Goal: Information Seeking & Learning: Learn about a topic

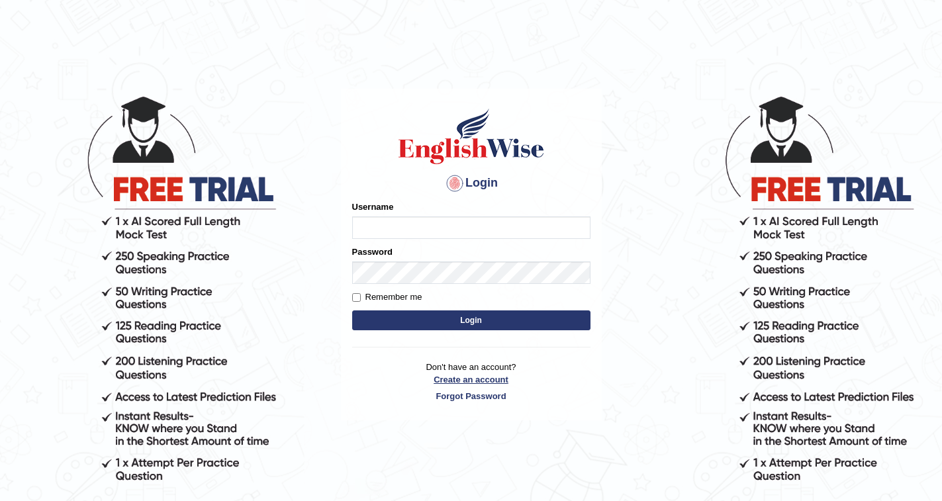
click at [457, 378] on link "Create an account" at bounding box center [471, 379] width 238 height 13
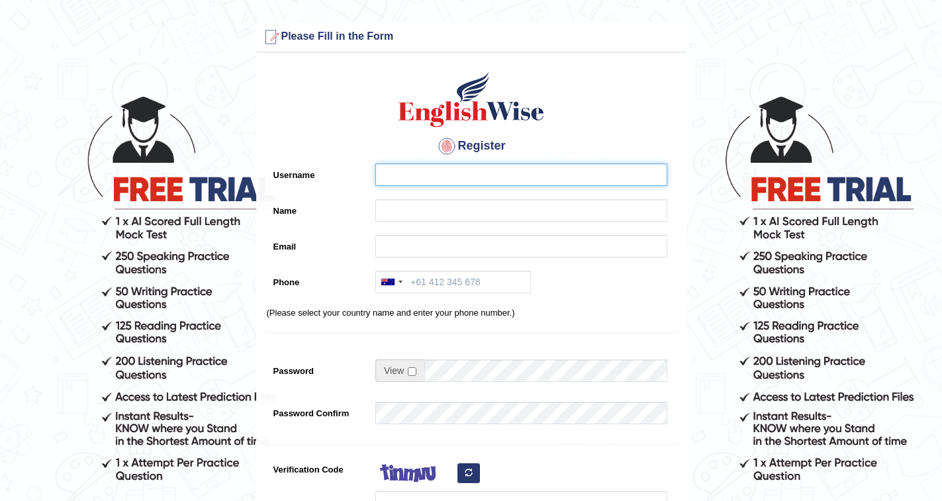
click at [481, 172] on input "Username" at bounding box center [521, 175] width 292 height 23
type input "a"
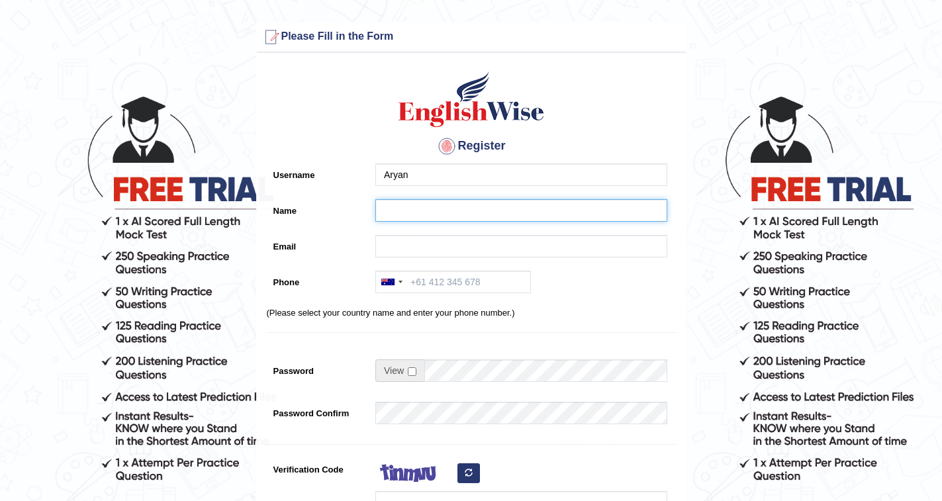
click at [410, 207] on input "Name" at bounding box center [521, 210] width 292 height 23
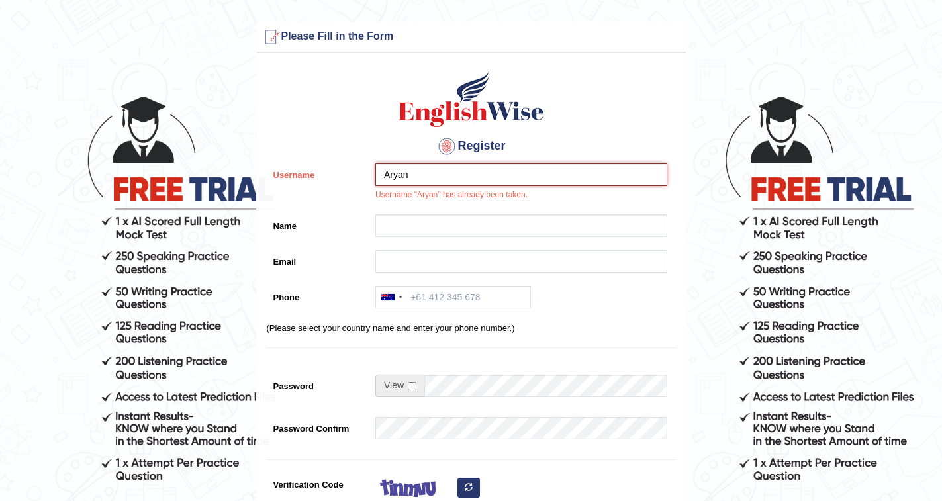
click at [422, 182] on input "Aryan" at bounding box center [521, 175] width 292 height 23
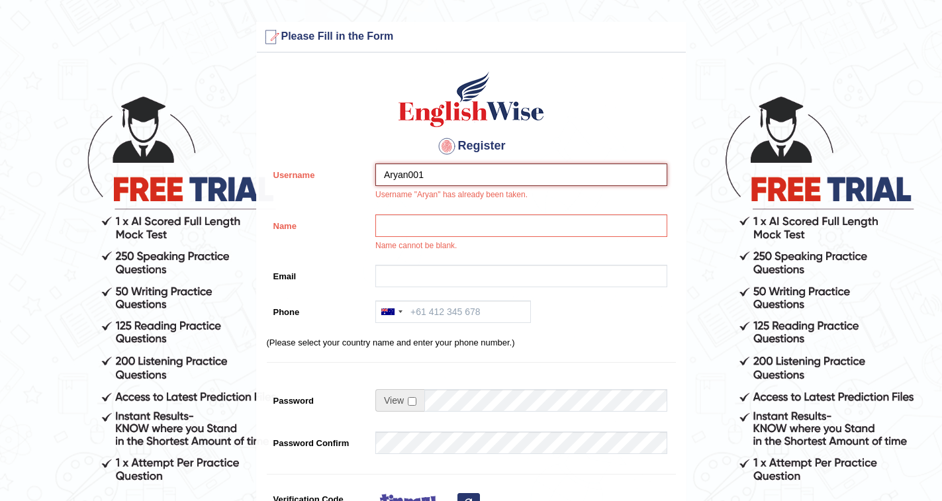
click at [429, 177] on input "Aryan001" at bounding box center [521, 175] width 292 height 23
type input "Aryan0007"
drag, startPoint x: 442, startPoint y: 174, endPoint x: 332, endPoint y: 181, distance: 110.8
click at [332, 181] on div "Username Aryan0007 Username "Aryan" has already been taken." at bounding box center [471, 186] width 409 height 44
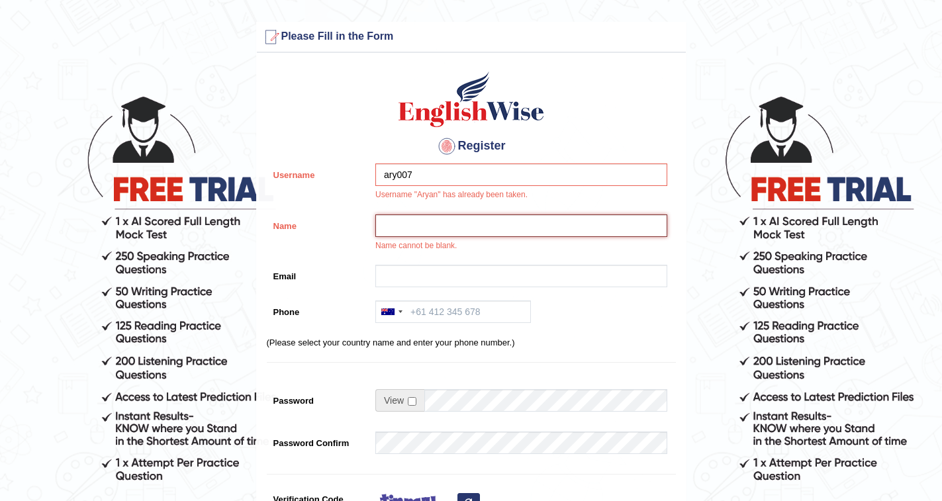
click at [416, 226] on input "Name" at bounding box center [521, 225] width 292 height 23
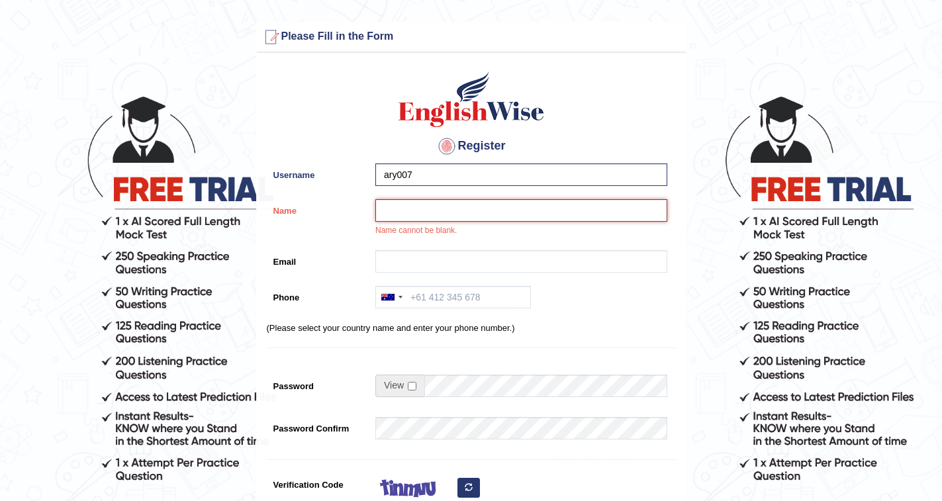
click at [408, 215] on input "Name" at bounding box center [521, 210] width 292 height 23
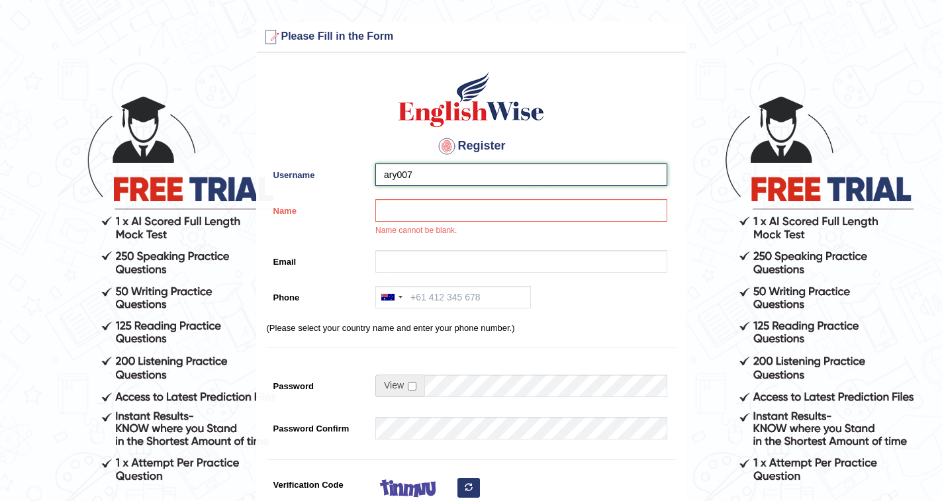
click at [404, 177] on input "ary007" at bounding box center [521, 175] width 292 height 23
type input "ary0007"
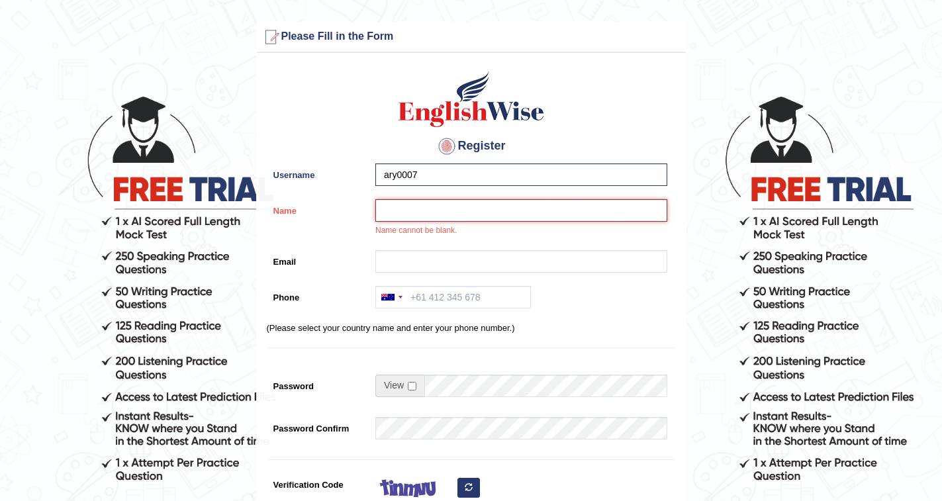
click at [440, 208] on input "Name" at bounding box center [521, 210] width 292 height 23
type input "Aryan"
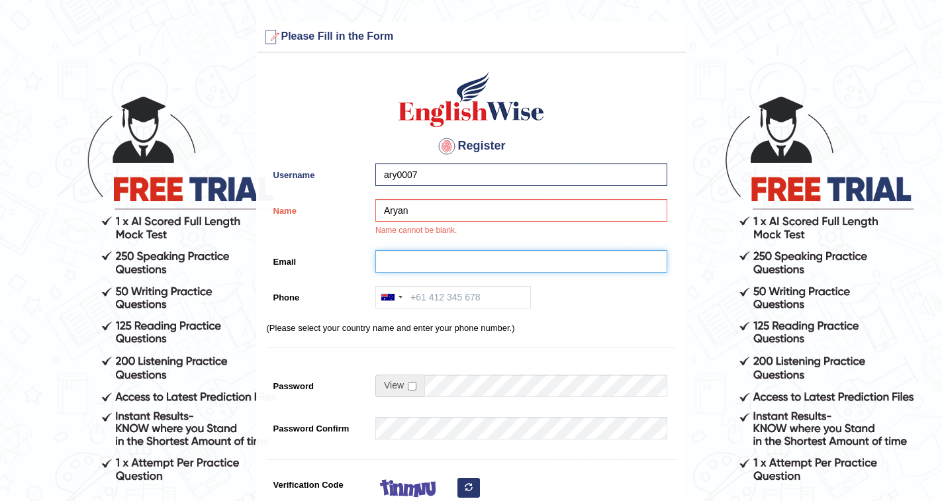
click at [447, 267] on input "Email" at bounding box center [521, 261] width 292 height 23
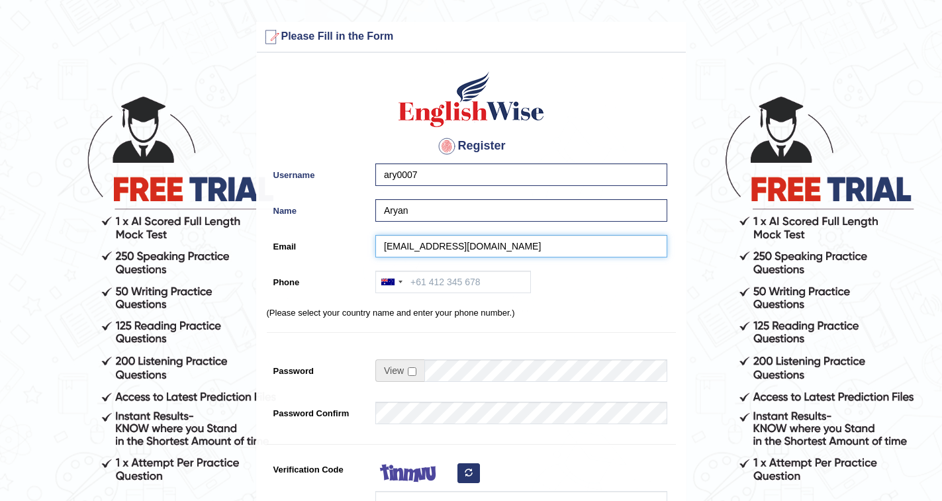
type input "aryans3029@gmail.com"
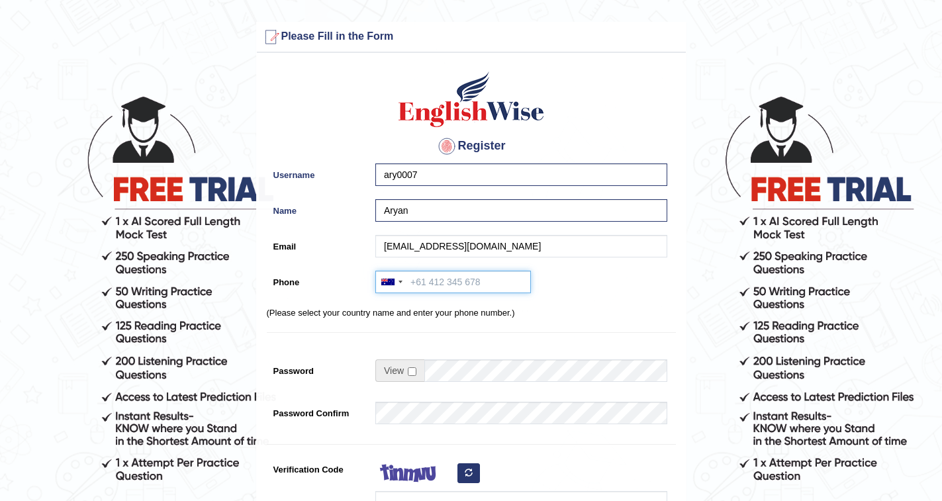
click at [421, 283] on input "Phone" at bounding box center [453, 282] width 156 height 23
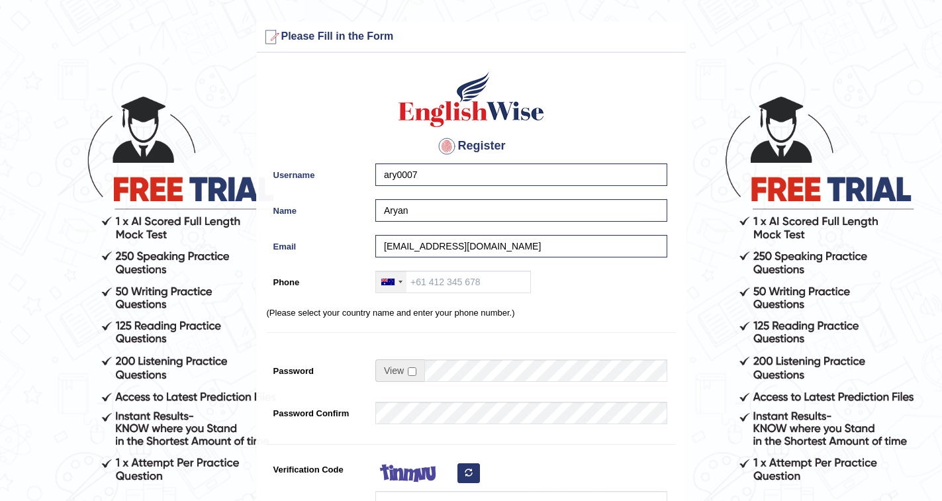
click at [402, 282] on div at bounding box center [401, 282] width 4 height 3
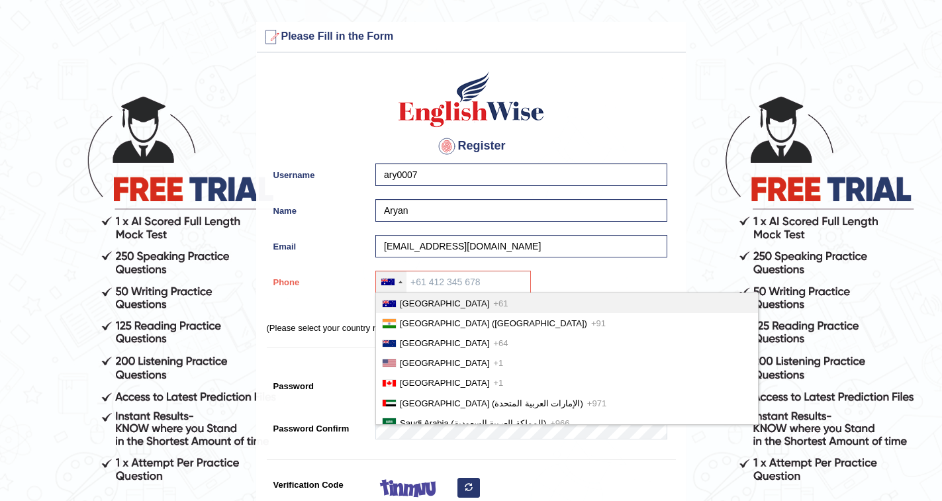
click at [405, 305] on span "Australia" at bounding box center [444, 304] width 89 height 10
type input "+61"
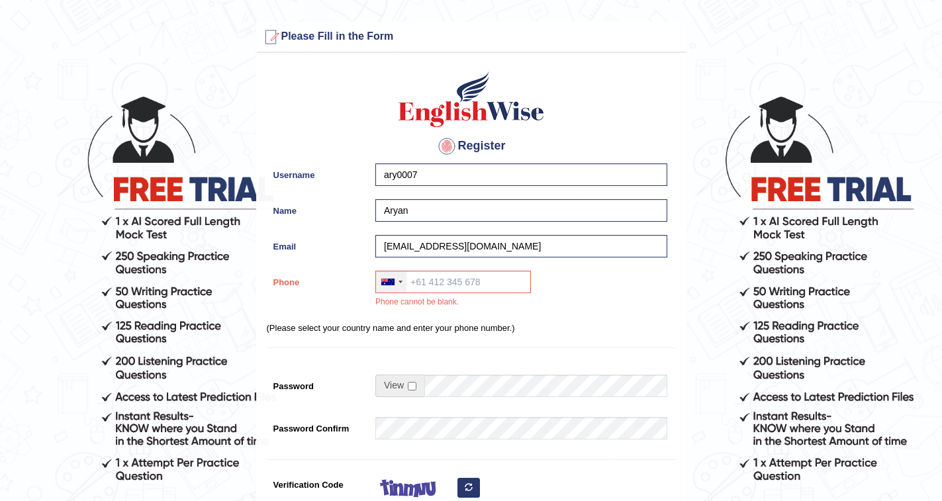
click at [399, 281] on div at bounding box center [401, 282] width 4 height 3
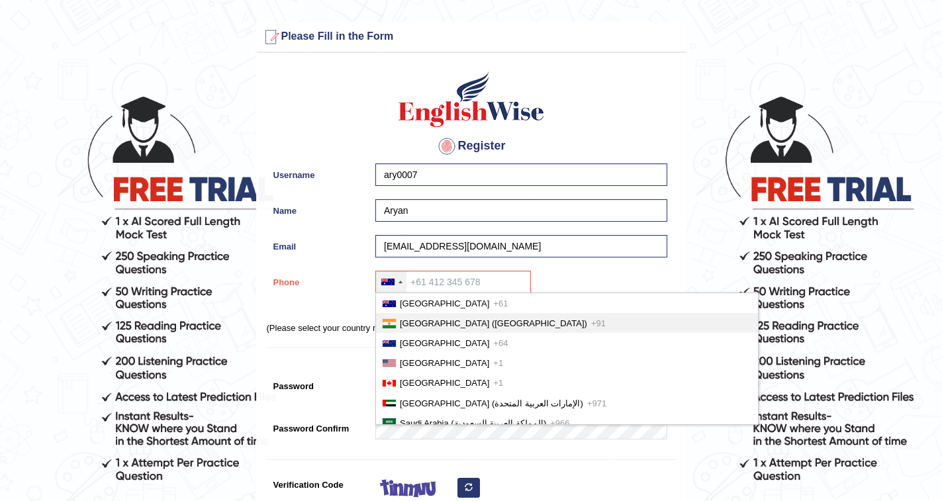
click at [408, 331] on li "India (भारत) +91" at bounding box center [567, 323] width 382 height 20
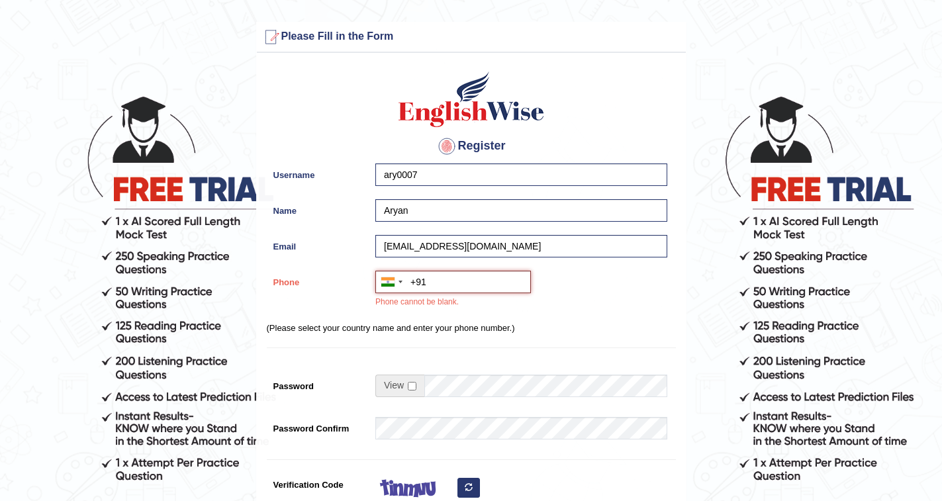
click at [450, 286] on input "+91" at bounding box center [453, 282] width 156 height 23
type input "+918727051979"
click at [414, 386] on input "checkbox" at bounding box center [412, 386] width 9 height 9
checkbox input "true"
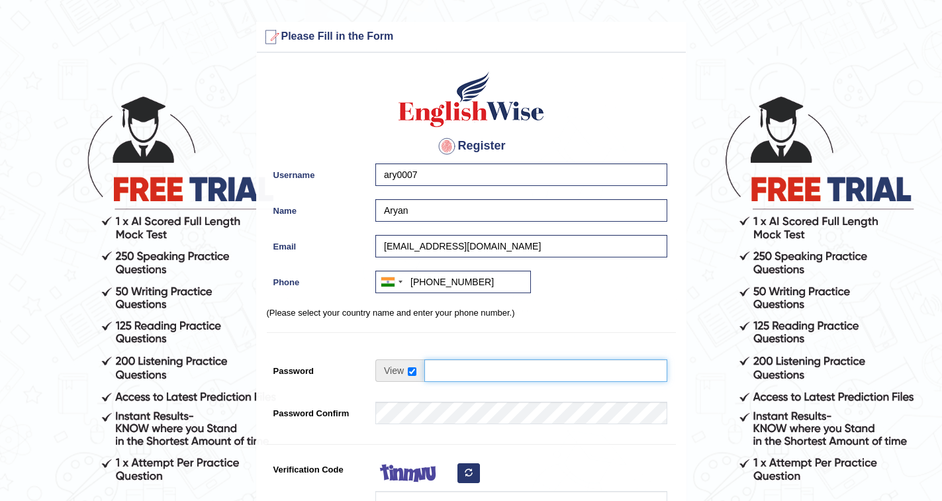
click at [453, 387] on td at bounding box center [521, 373] width 292 height 29
type input "Pte@1234"
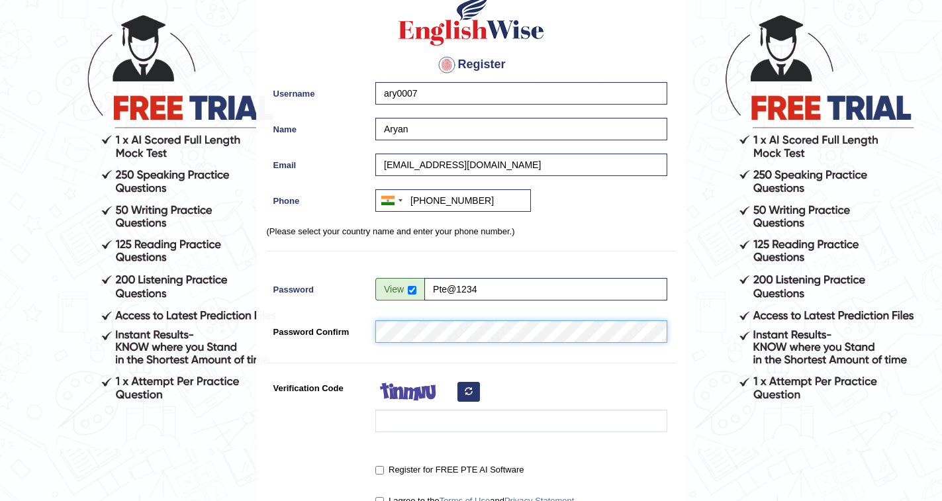
scroll to position [199, 0]
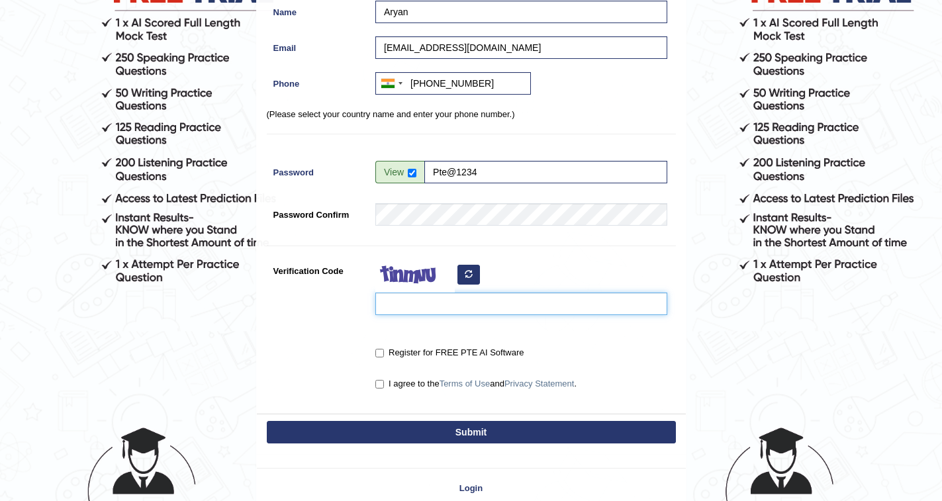
click at [463, 306] on input "Verification Code" at bounding box center [521, 304] width 292 height 23
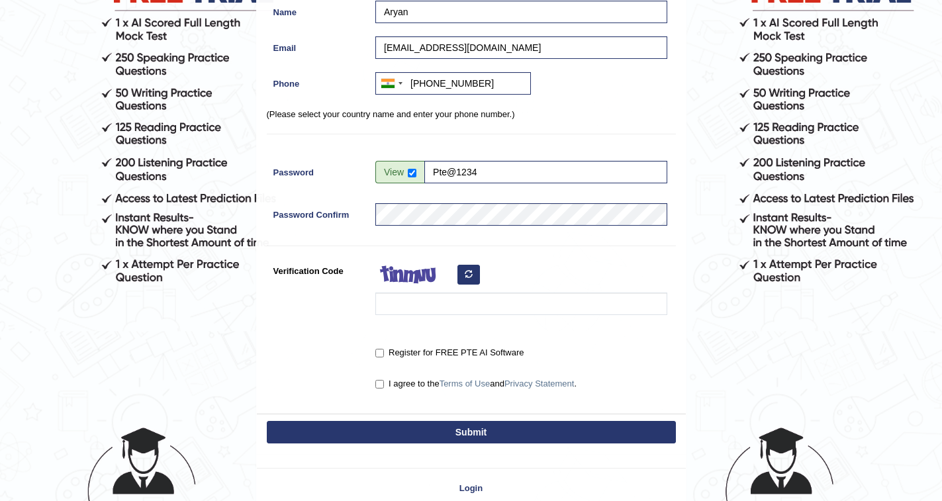
click at [466, 273] on icon "button" at bounding box center [469, 274] width 8 height 8
click at [418, 302] on input "Verification Code" at bounding box center [521, 304] width 292 height 23
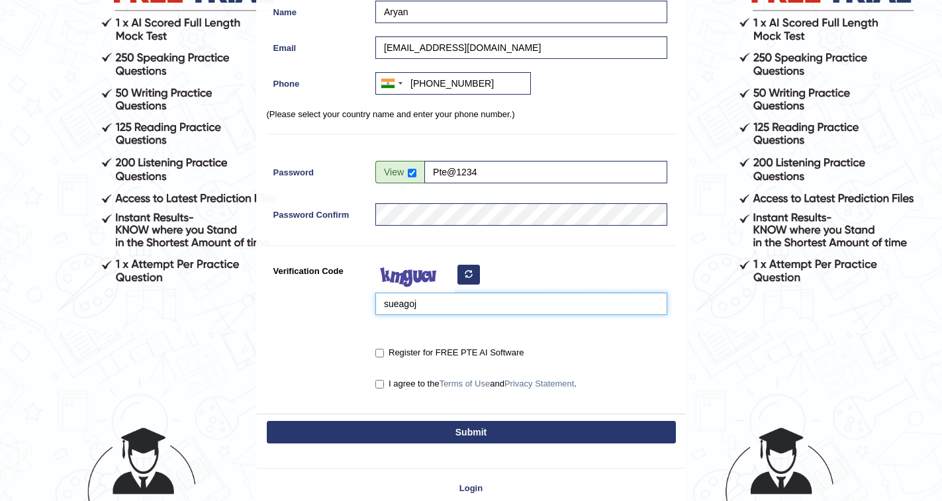
type input "sueagoj"
click at [382, 354] on input "Register for FREE PTE AI Software" at bounding box center [379, 353] width 9 height 9
checkbox input "true"
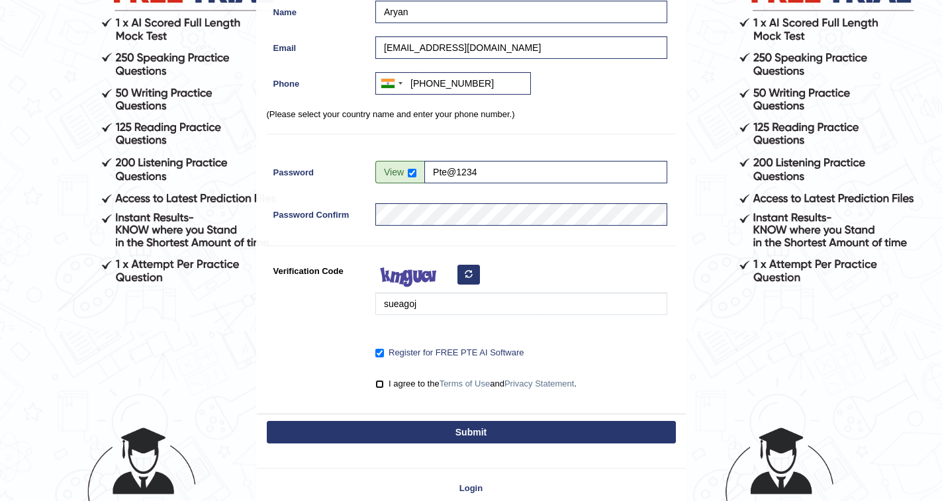
click at [381, 386] on input "I agree to the Terms of Use and Privacy Statement ." at bounding box center [379, 384] width 9 height 9
checkbox input "true"
click at [469, 426] on button "Submit" at bounding box center [471, 432] width 409 height 23
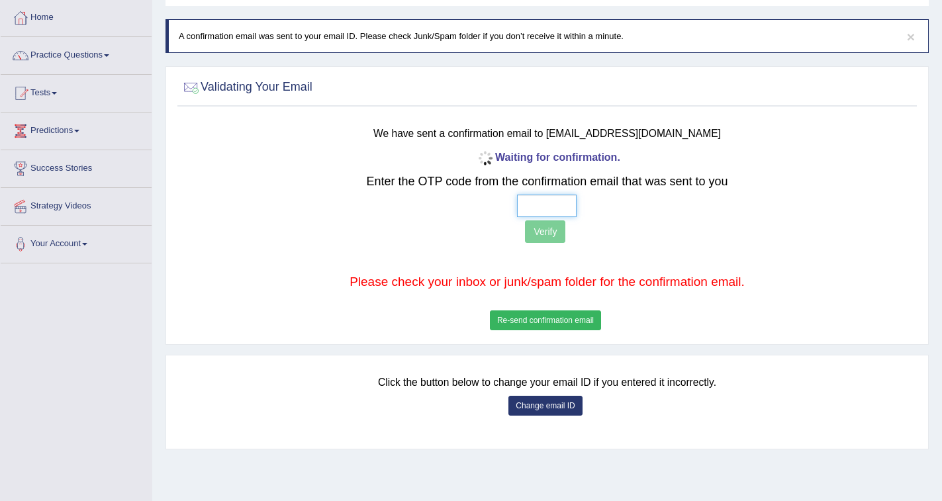
click at [558, 203] on input "text" at bounding box center [547, 206] width 60 height 23
type input "7 0 1 9"
click at [540, 237] on button "Verify" at bounding box center [545, 231] width 40 height 23
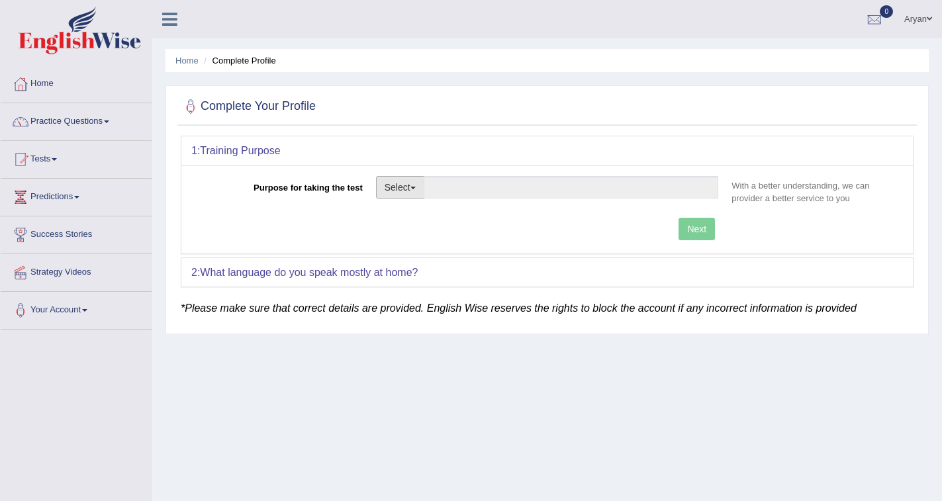
click at [410, 185] on button "Select" at bounding box center [400, 187] width 48 height 23
click at [410, 215] on link "Student Visa" at bounding box center [436, 215] width 118 height 17
type input "Student Visa"
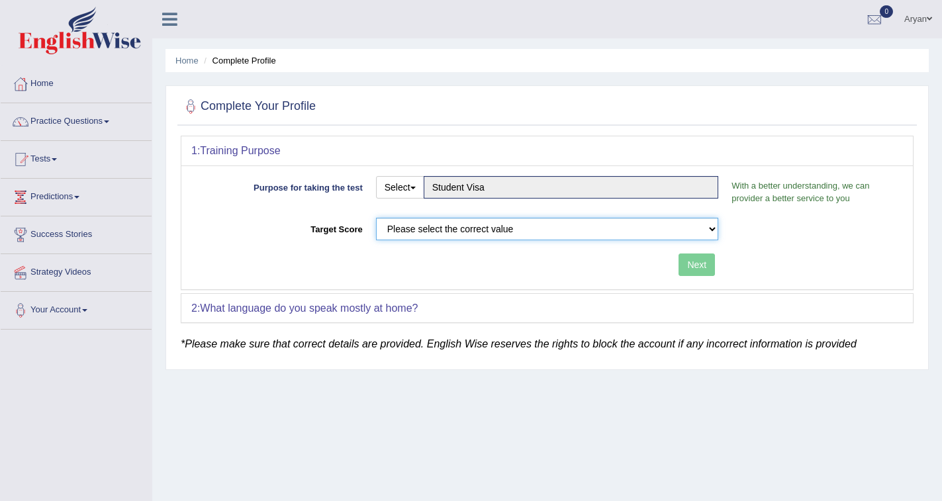
click at [538, 234] on select "Please select the correct value 50 (6 bands) 58 (6.5 bands) 65 (7 bands) 79 (8 …" at bounding box center [547, 229] width 343 height 23
select select "65"
click at [376, 218] on select "Please select the correct value 50 (6 bands) 58 (6.5 bands) 65 (7 bands) 79 (8 …" at bounding box center [547, 229] width 343 height 23
click at [698, 263] on button "Next" at bounding box center [697, 265] width 36 height 23
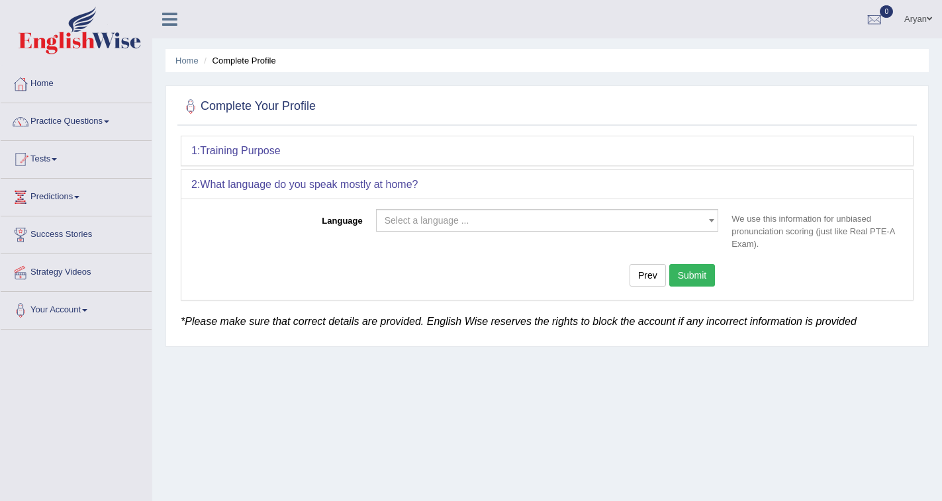
click at [457, 224] on span "Select a language ..." at bounding box center [427, 220] width 85 height 11
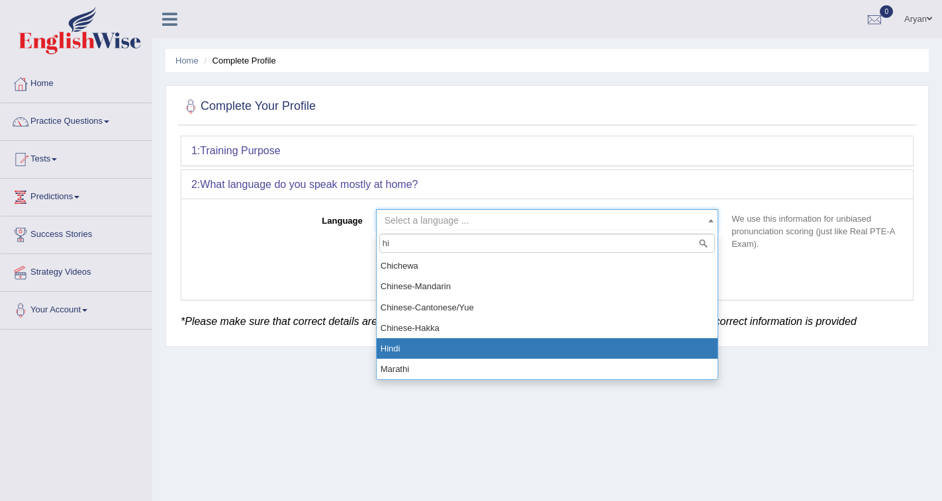
type input "hi"
select select "Hindi"
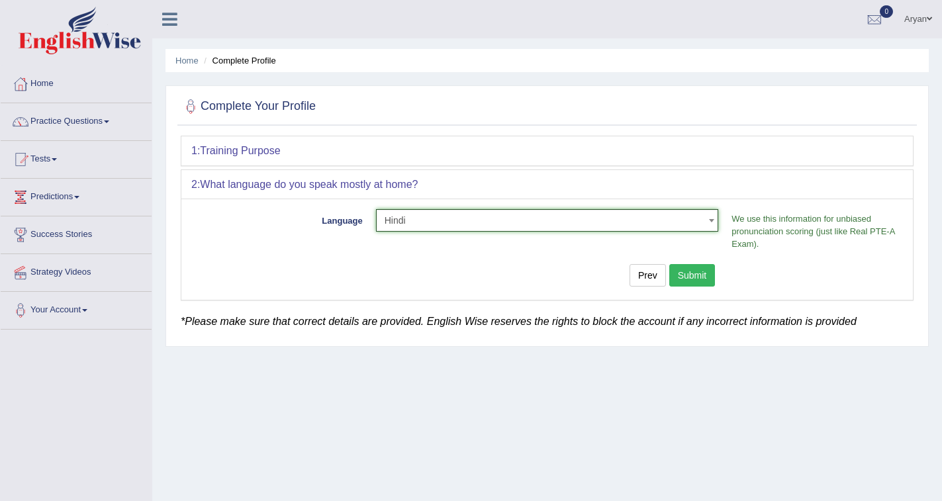
click at [694, 276] on button "Submit" at bounding box center [692, 275] width 46 height 23
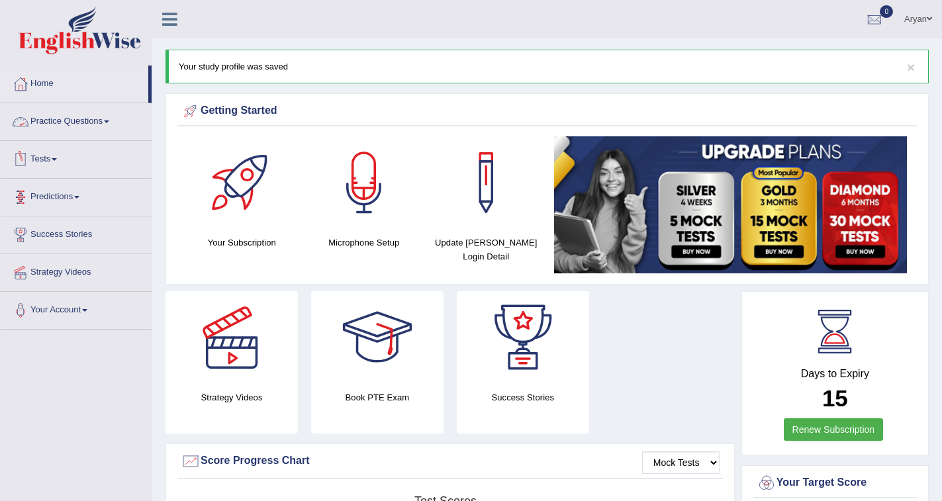
click at [88, 120] on link "Practice Questions" at bounding box center [76, 119] width 151 height 33
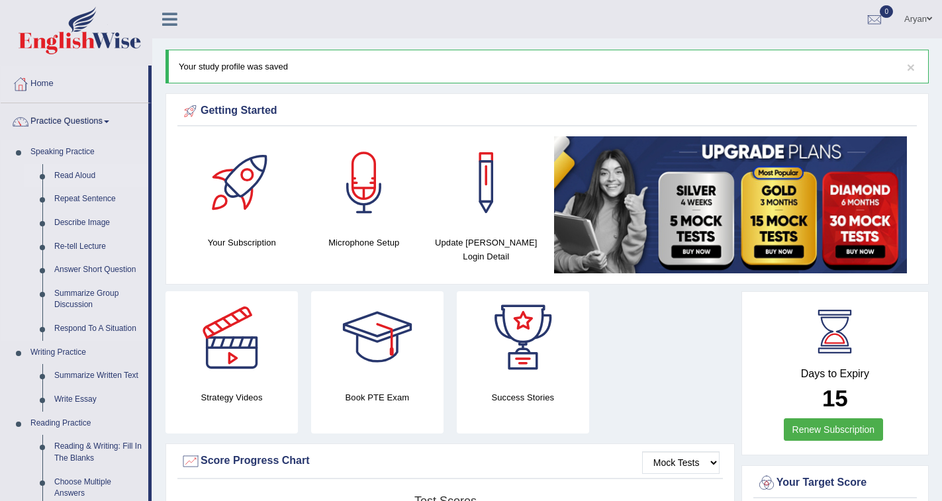
click at [68, 178] on link "Read Aloud" at bounding box center [98, 176] width 100 height 24
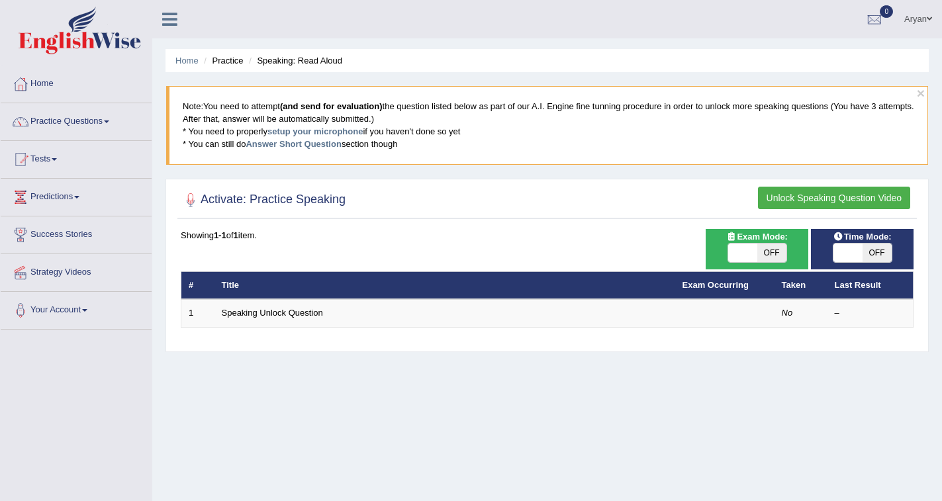
click at [851, 258] on span at bounding box center [847, 253] width 29 height 19
checkbox input "true"
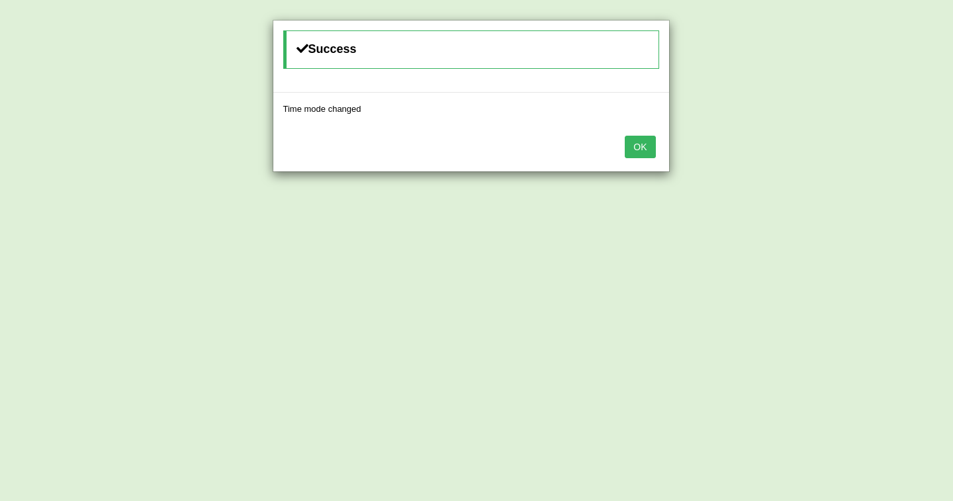
click at [645, 152] on button "OK" at bounding box center [640, 147] width 30 height 23
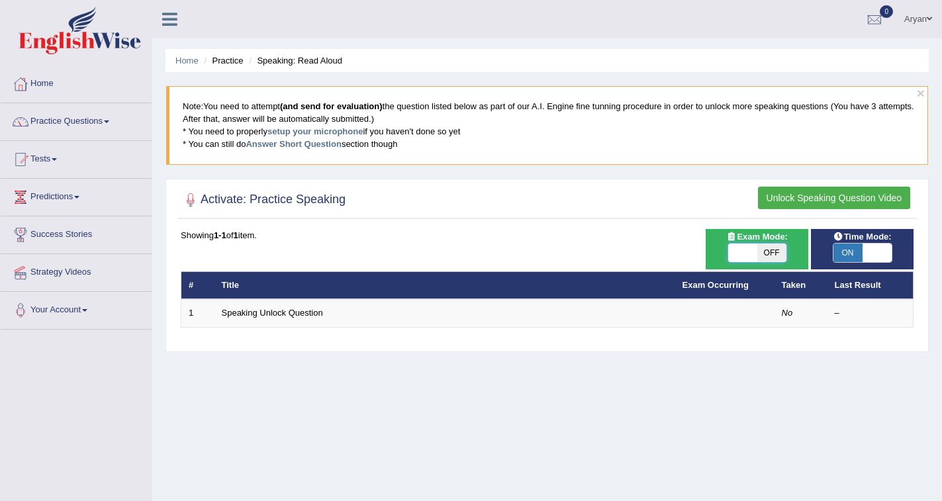
click at [736, 256] on span at bounding box center [742, 253] width 29 height 19
checkbox input "true"
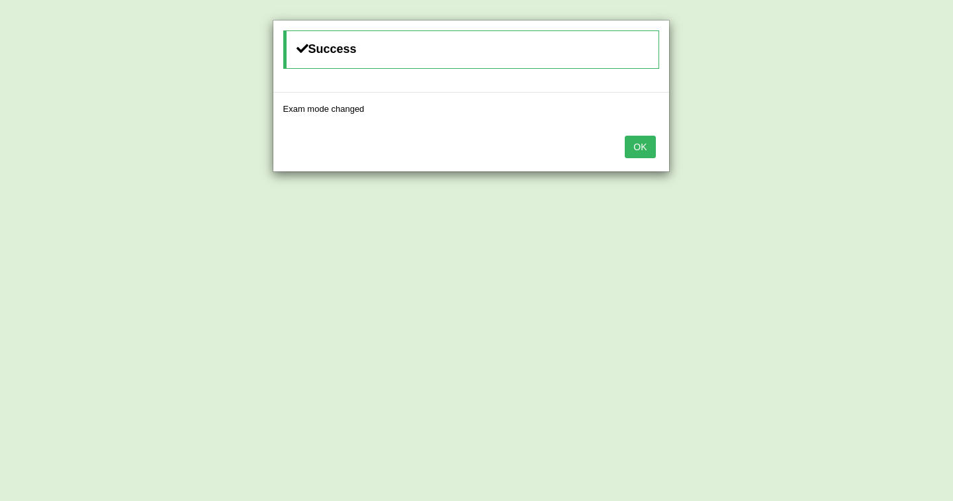
click at [634, 150] on button "OK" at bounding box center [640, 147] width 30 height 23
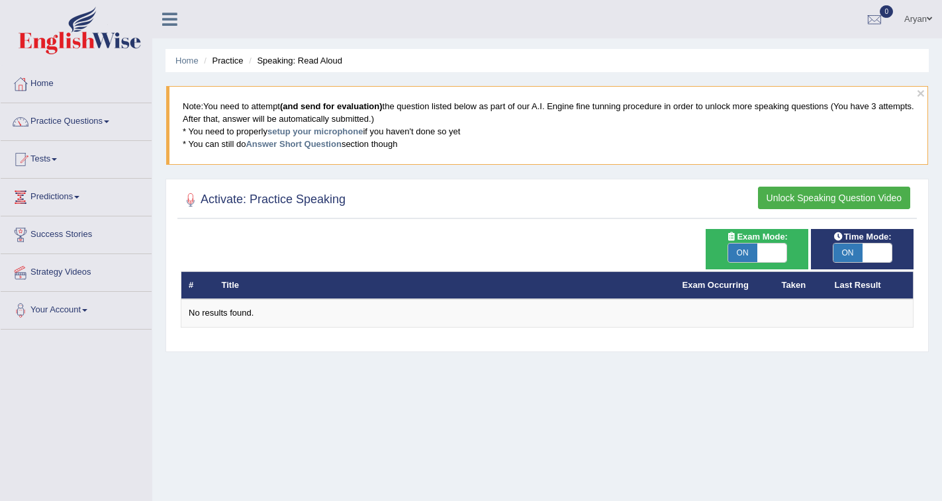
click at [794, 193] on button "Unlock Speaking Question Video" at bounding box center [834, 198] width 152 height 23
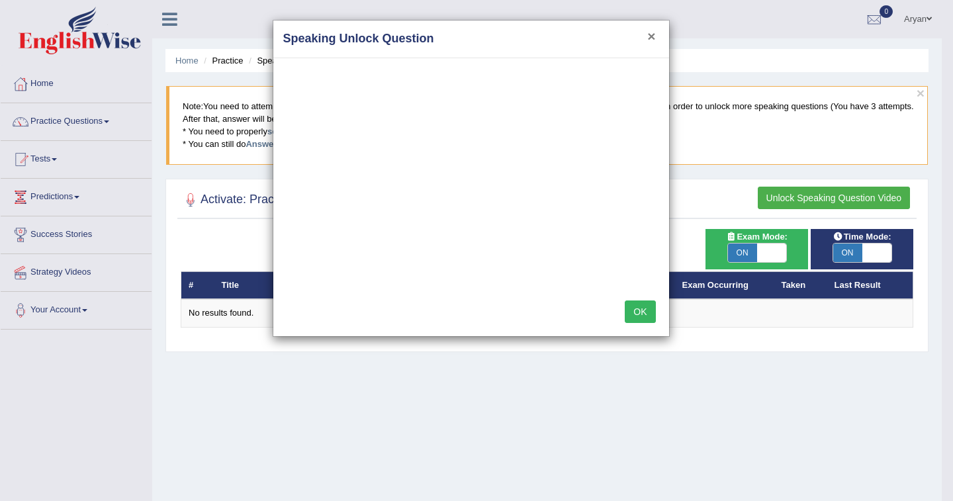
click at [648, 29] on button "×" at bounding box center [651, 36] width 8 height 14
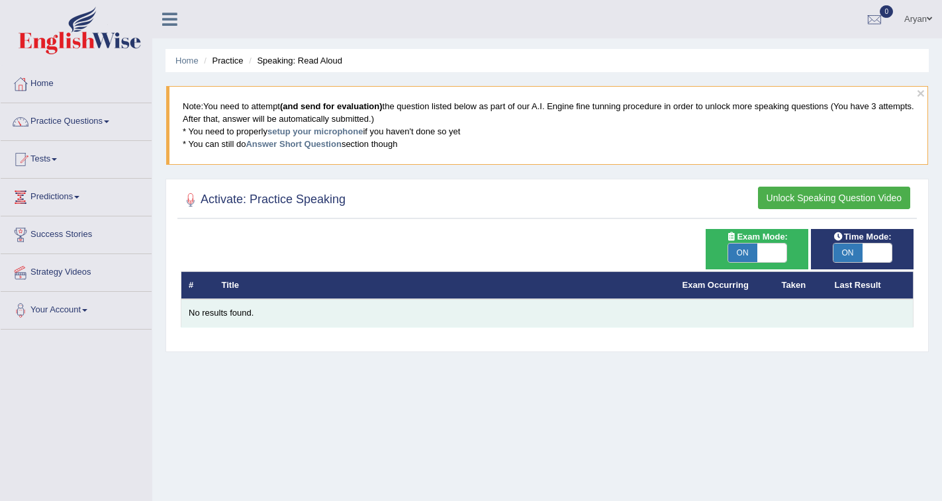
click at [228, 314] on div "No results found." at bounding box center [547, 313] width 717 height 13
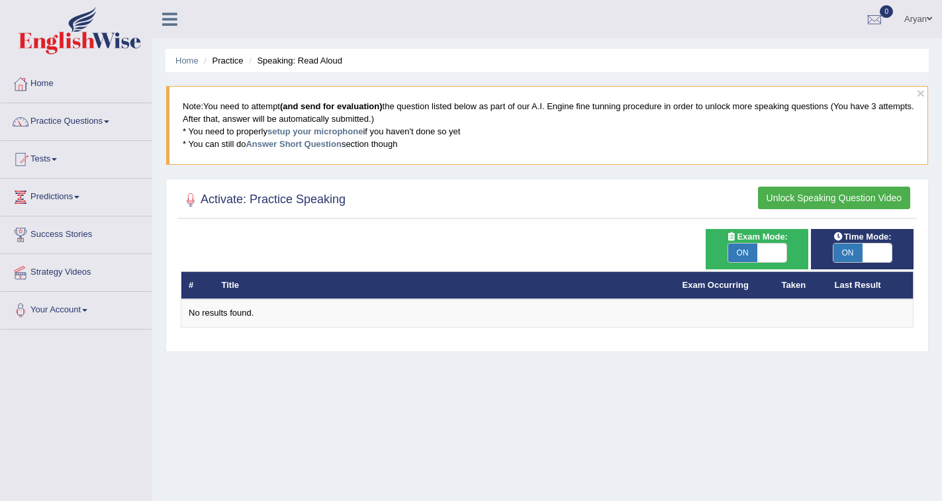
click at [800, 191] on button "Unlock Speaking Question Video" at bounding box center [834, 198] width 152 height 23
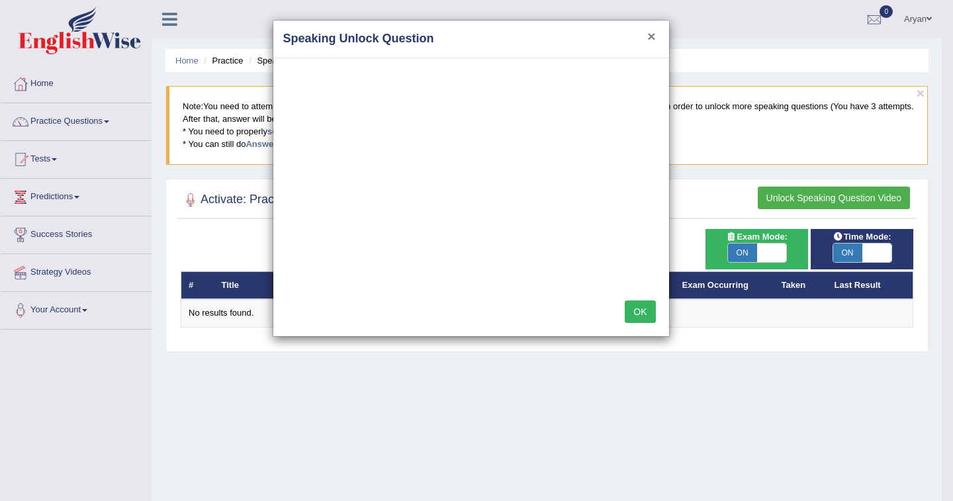
click at [652, 32] on button "×" at bounding box center [651, 36] width 8 height 14
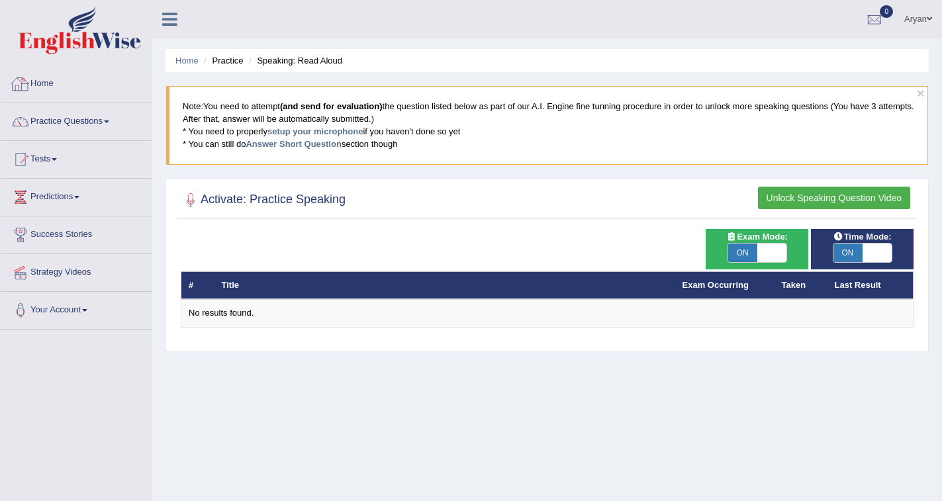
click at [46, 83] on link "Home" at bounding box center [76, 82] width 151 height 33
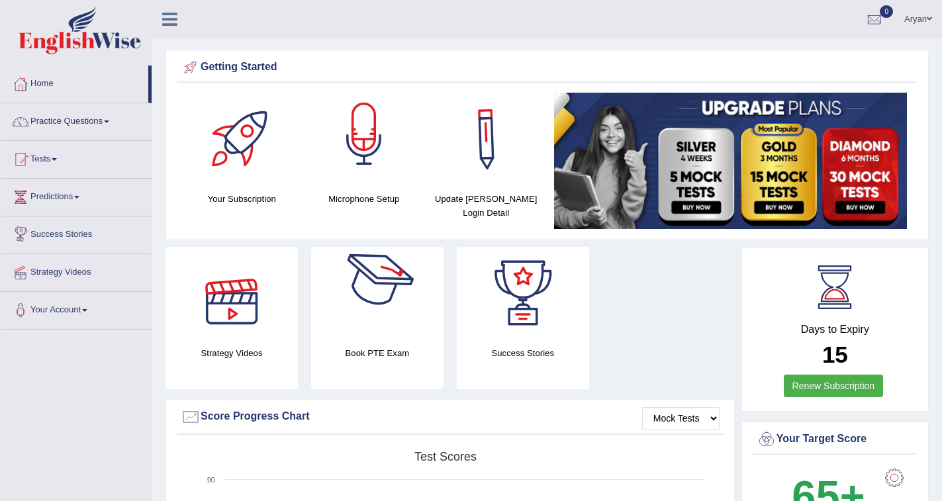
click at [363, 141] on div at bounding box center [364, 139] width 93 height 93
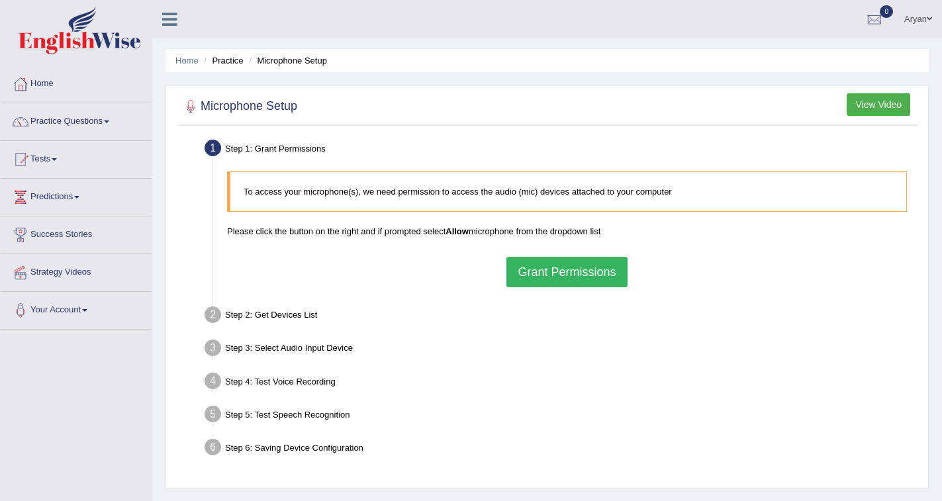
click at [555, 281] on button "Grant Permissions" at bounding box center [566, 272] width 120 height 30
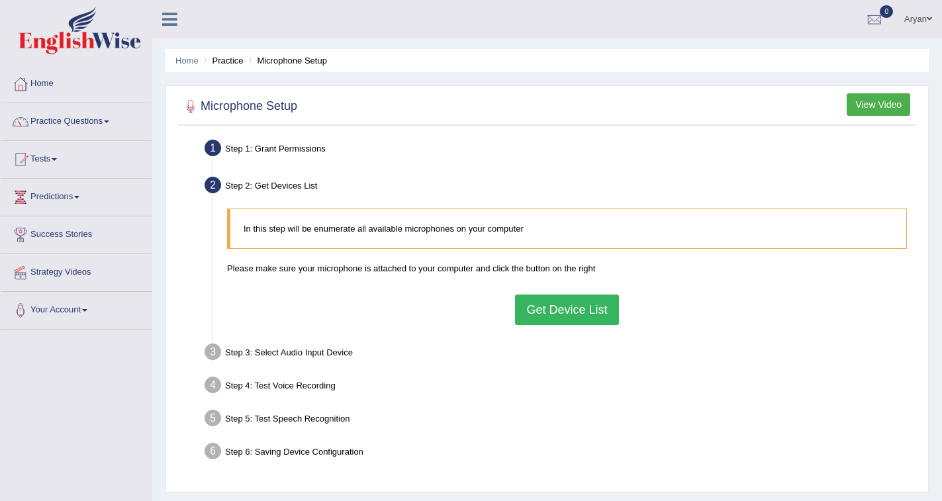
click at [553, 307] on button "Get Device List" at bounding box center [566, 310] width 103 height 30
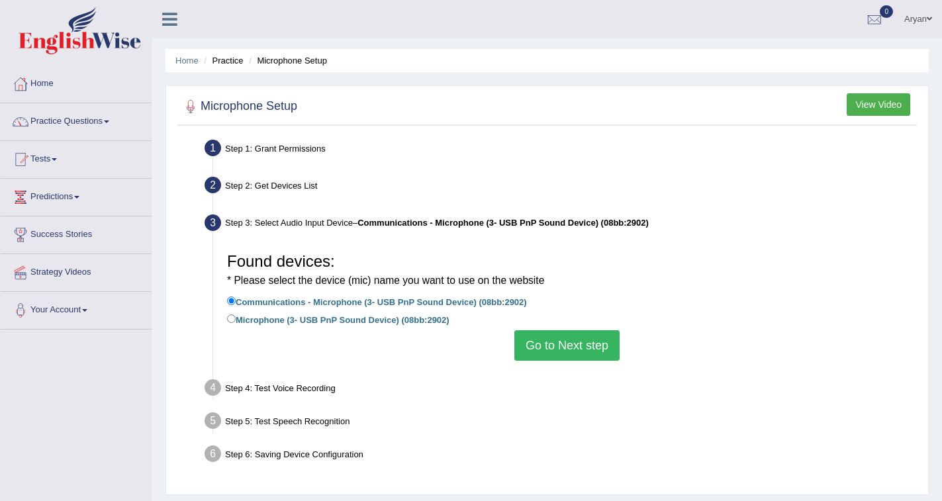
click at [557, 343] on button "Go to Next step" at bounding box center [566, 345] width 105 height 30
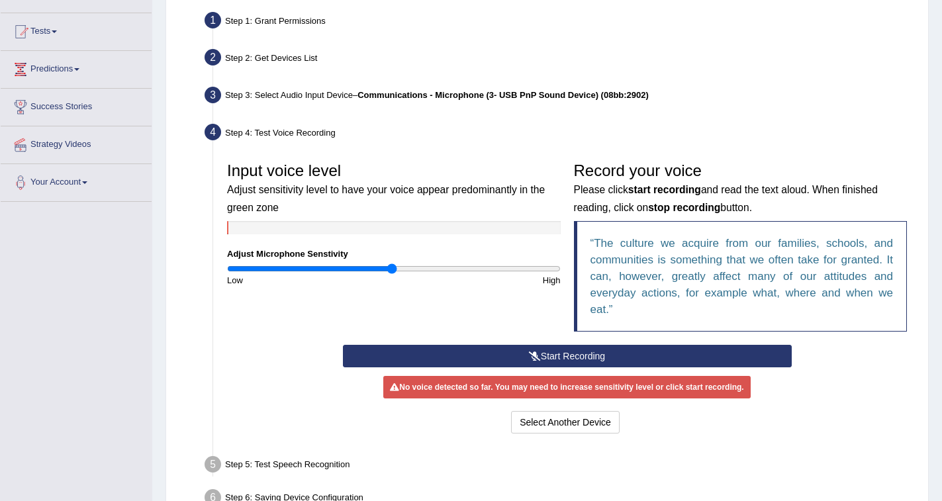
scroll to position [132, 0]
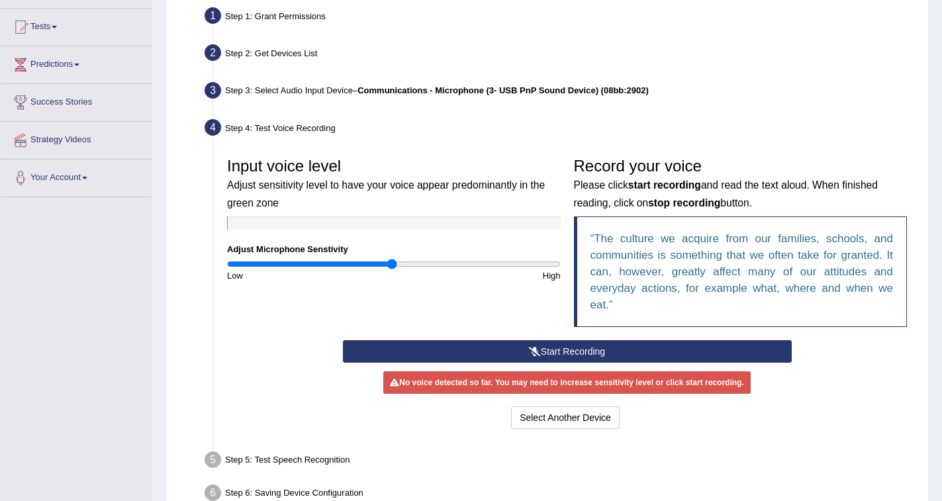
click at [557, 352] on button "Start Recording" at bounding box center [567, 351] width 449 height 23
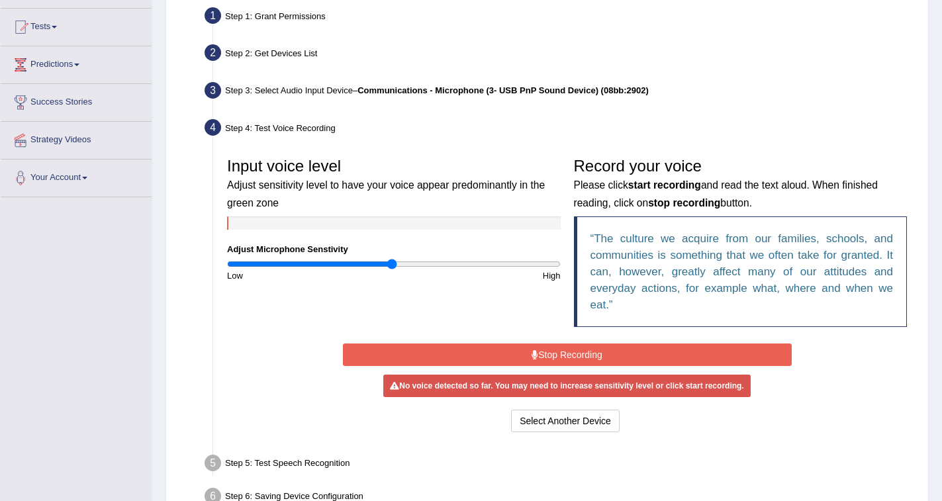
click at [557, 352] on button "Stop Recording" at bounding box center [567, 355] width 449 height 23
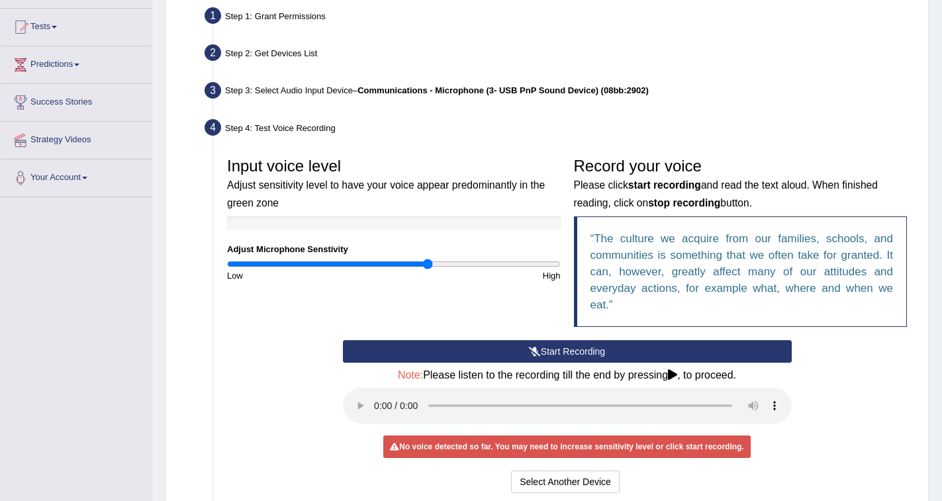
click at [428, 261] on input "range" at bounding box center [394, 264] width 334 height 11
click at [540, 348] on button "Start Recording" at bounding box center [567, 351] width 449 height 23
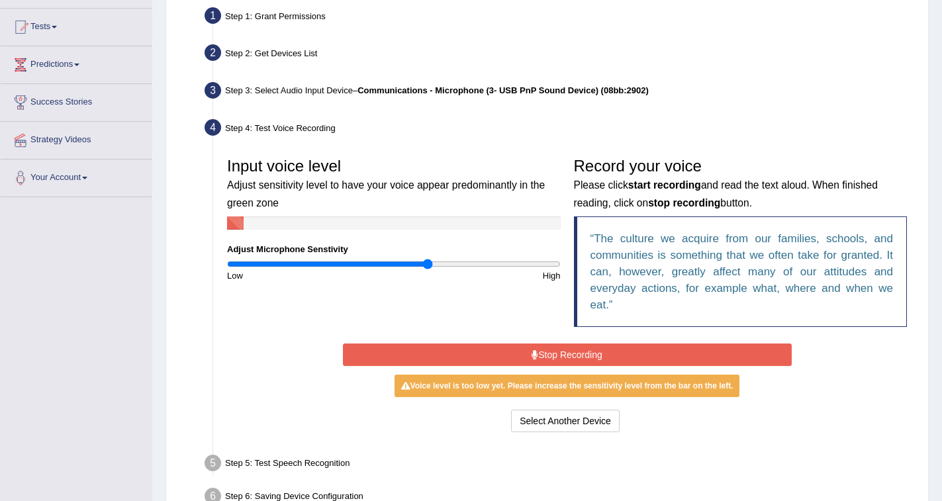
click at [545, 348] on button "Stop Recording" at bounding box center [567, 355] width 449 height 23
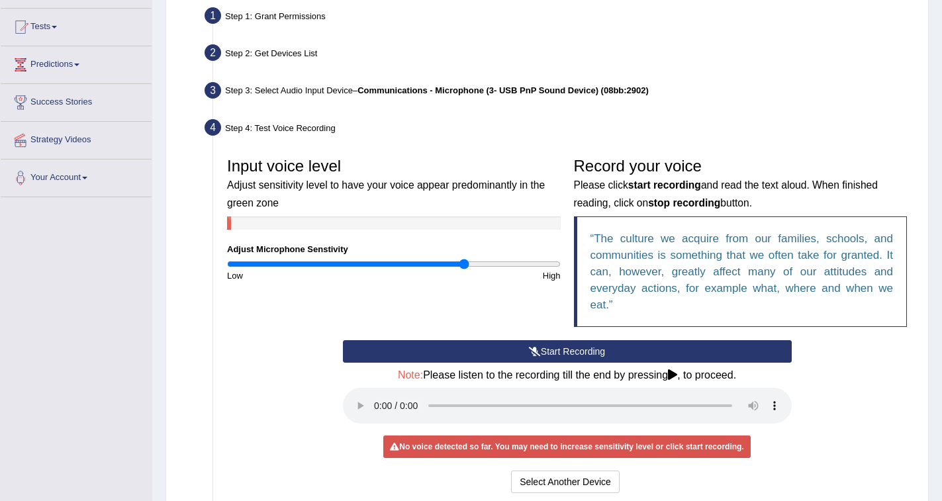
click at [465, 262] on input "range" at bounding box center [394, 264] width 334 height 11
click at [565, 347] on button "Start Recording" at bounding box center [567, 351] width 449 height 23
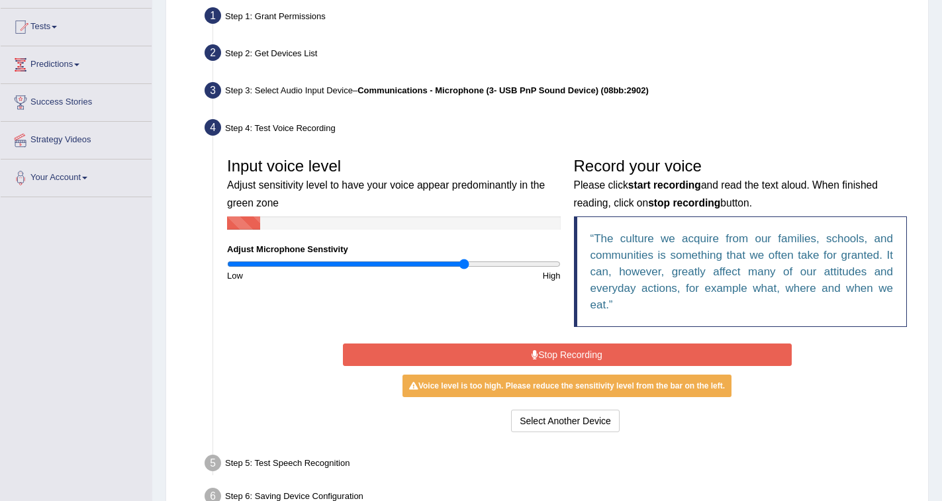
click at [573, 347] on button "Stop Recording" at bounding box center [567, 355] width 449 height 23
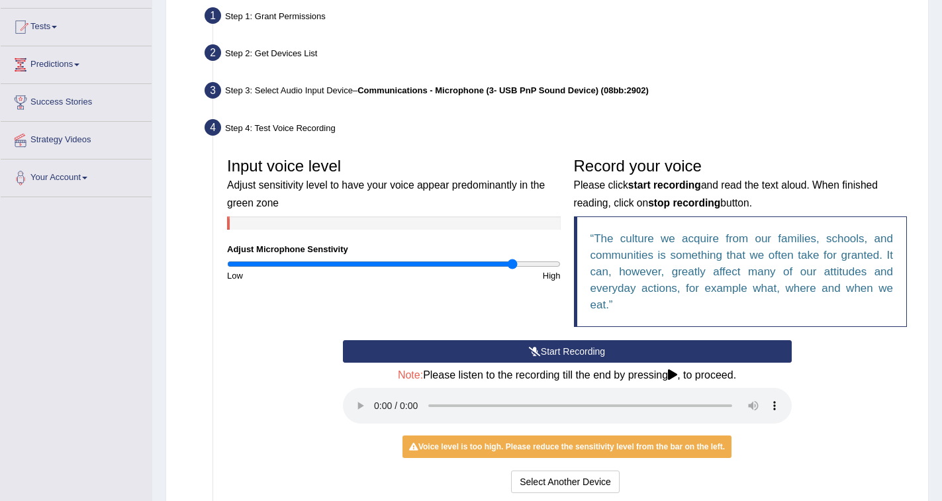
click at [512, 263] on input "range" at bounding box center [394, 264] width 334 height 11
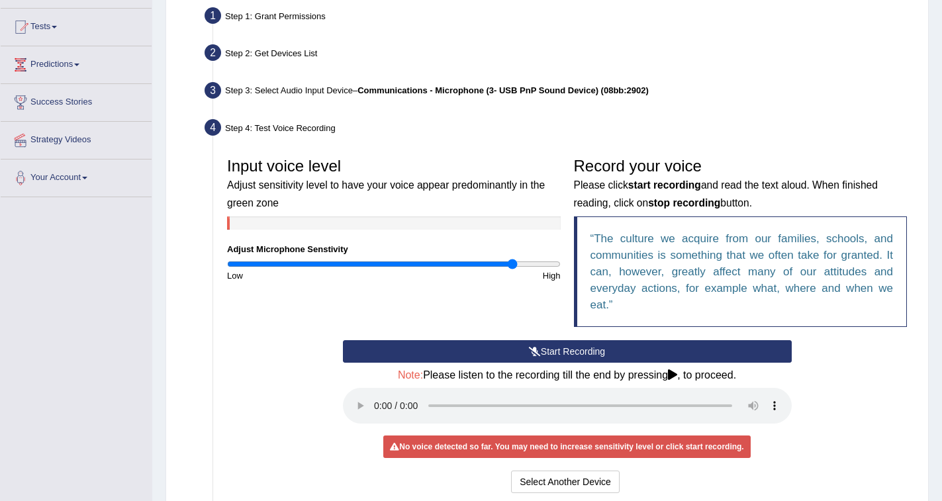
click at [544, 347] on button "Start Recording" at bounding box center [567, 351] width 449 height 23
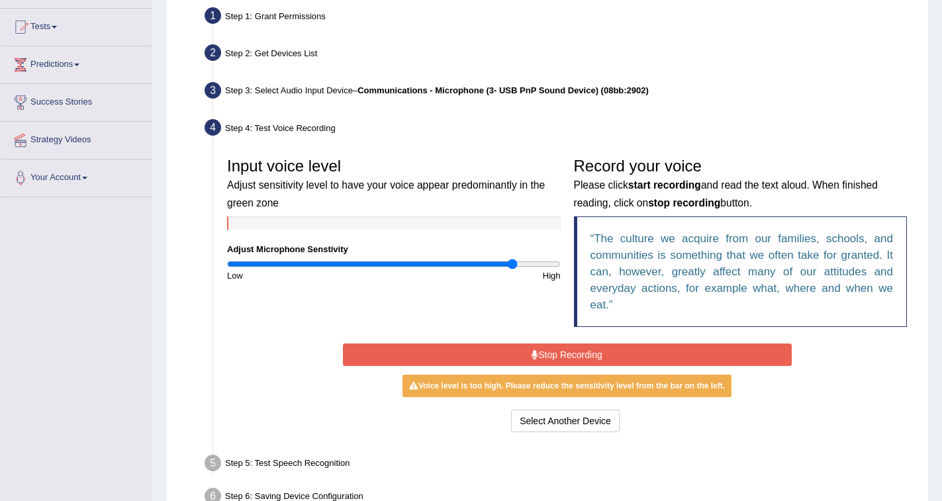
click at [544, 347] on button "Stop Recording" at bounding box center [567, 355] width 449 height 23
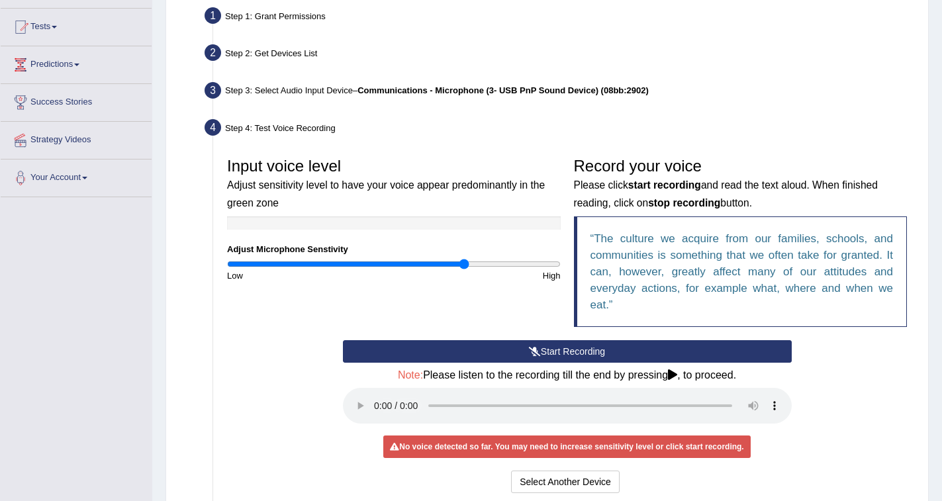
type input "1.44"
click at [465, 264] on input "range" at bounding box center [394, 264] width 334 height 11
click at [538, 349] on icon at bounding box center [535, 351] width 12 height 9
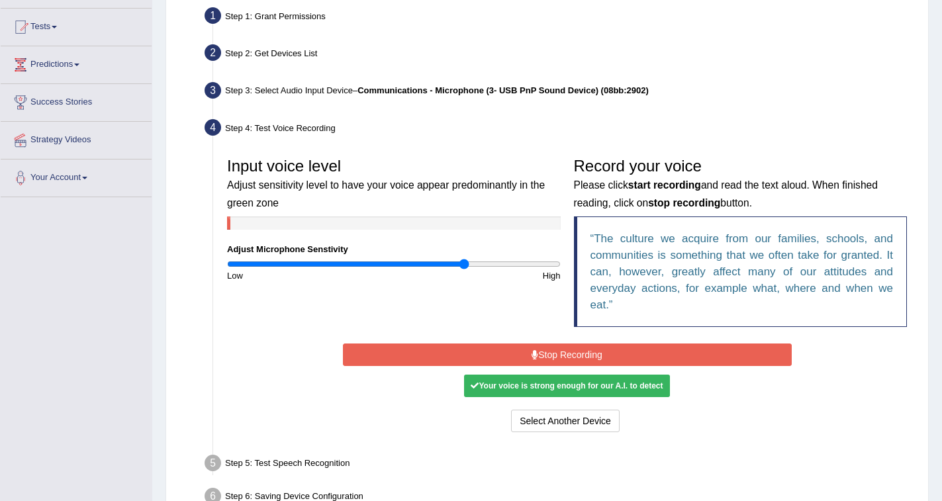
click at [551, 355] on button "Stop Recording" at bounding box center [567, 355] width 449 height 23
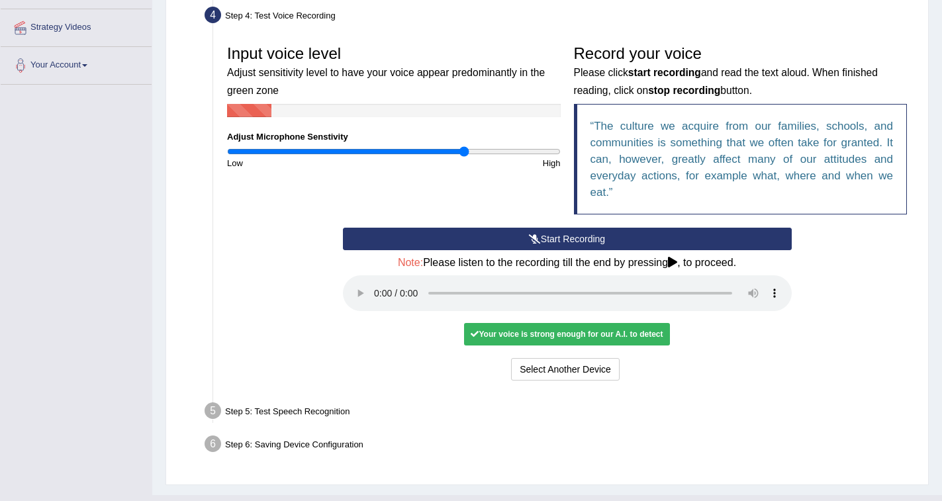
scroll to position [265, 0]
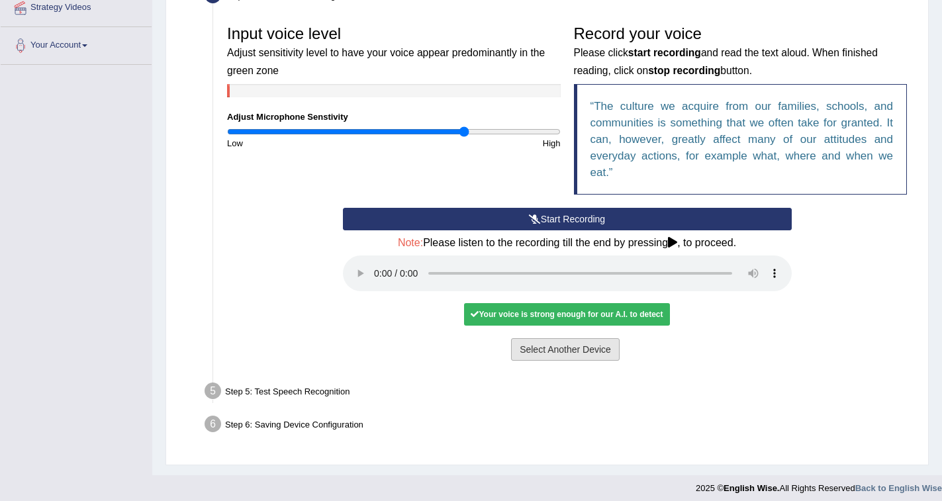
click at [579, 343] on button "Select Another Device" at bounding box center [565, 349] width 109 height 23
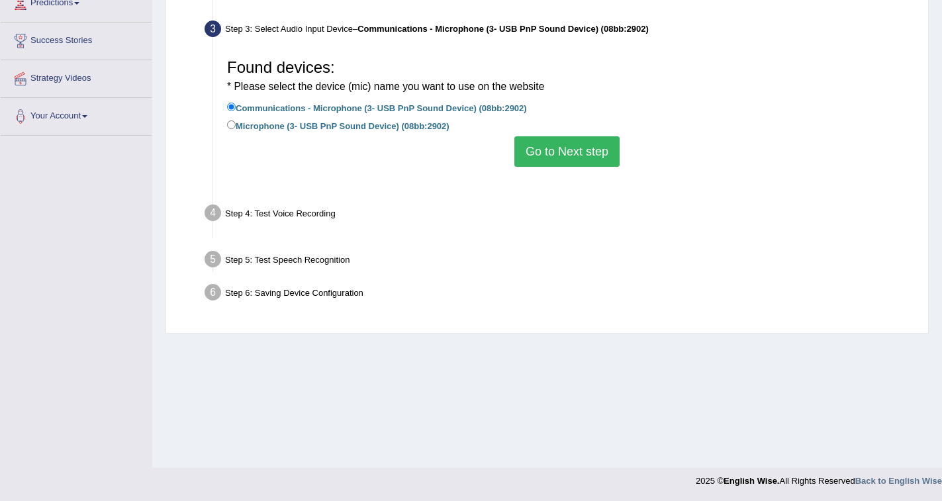
scroll to position [194, 0]
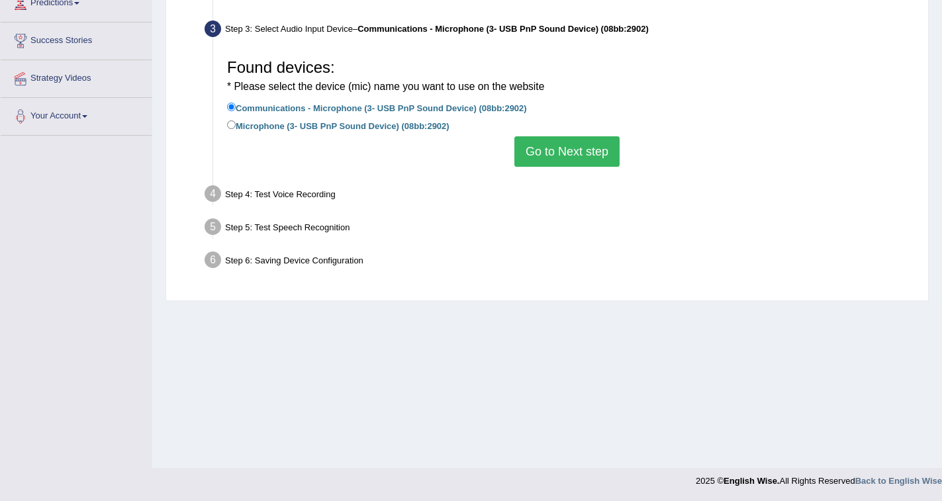
click at [534, 150] on button "Go to Next step" at bounding box center [566, 151] width 105 height 30
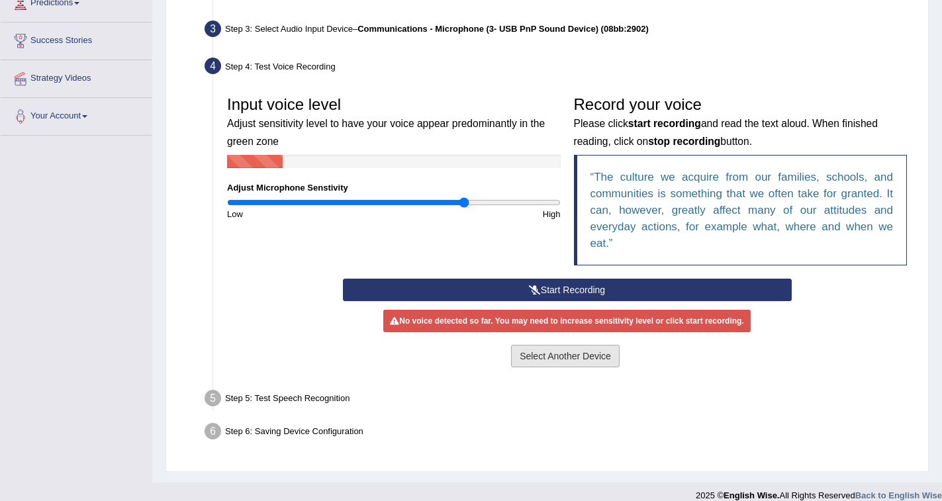
scroll to position [209, 0]
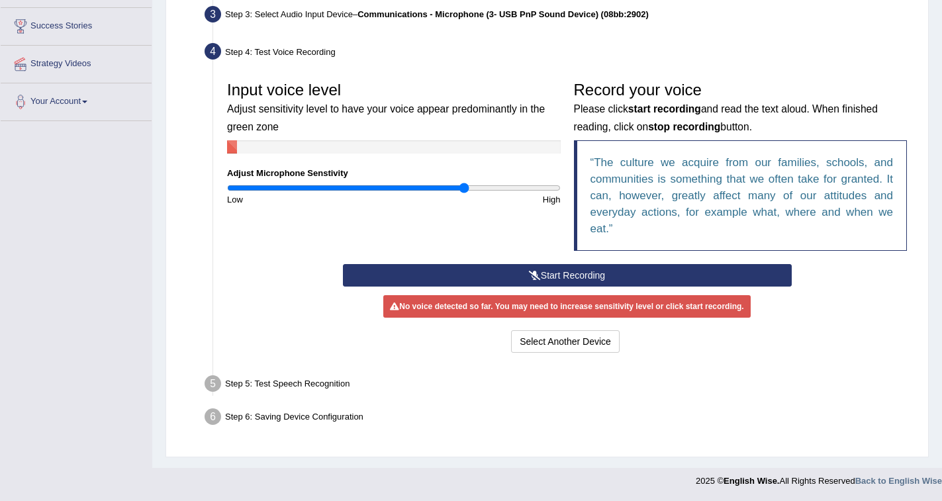
click at [550, 265] on button "Start Recording" at bounding box center [567, 275] width 449 height 23
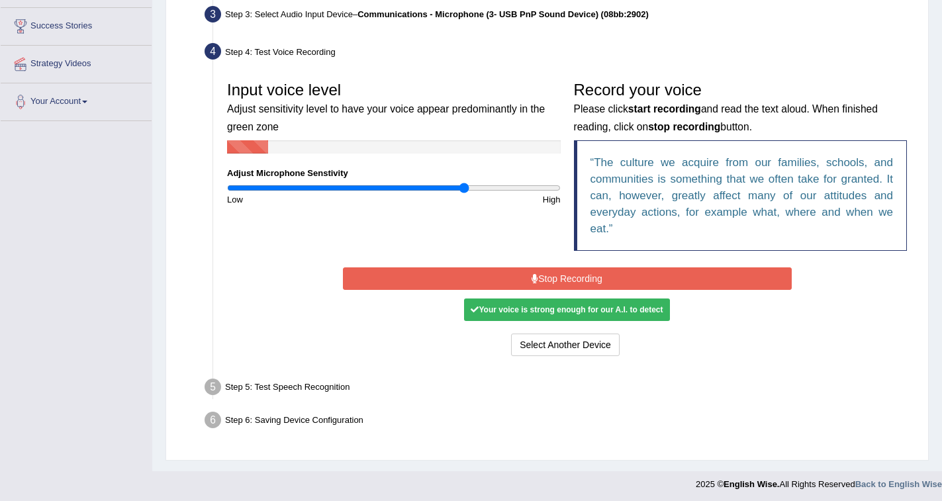
click at [565, 273] on button "Stop Recording" at bounding box center [567, 278] width 449 height 23
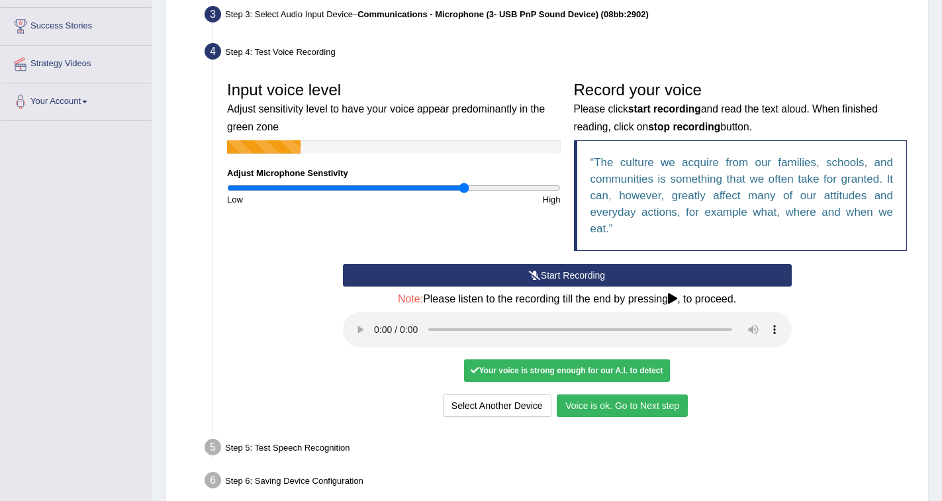
click at [634, 407] on button "Voice is ok. Go to Next step" at bounding box center [622, 406] width 131 height 23
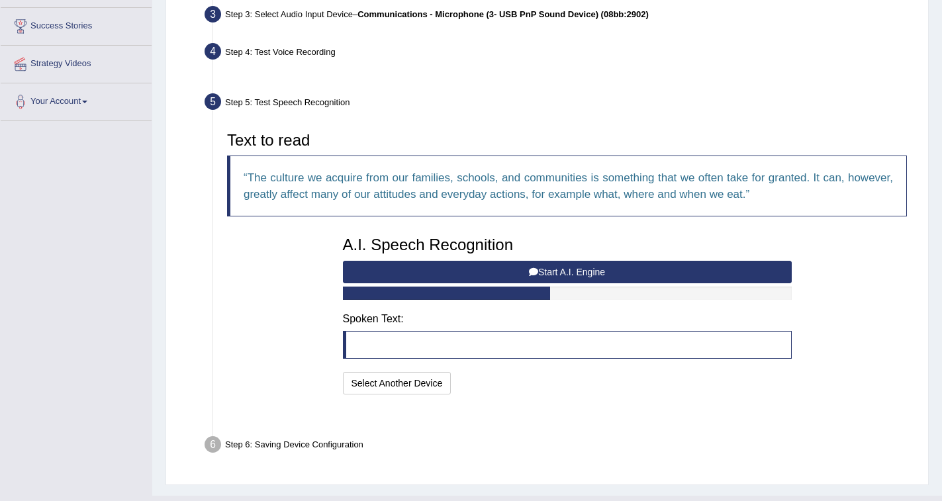
scroll to position [204, 0]
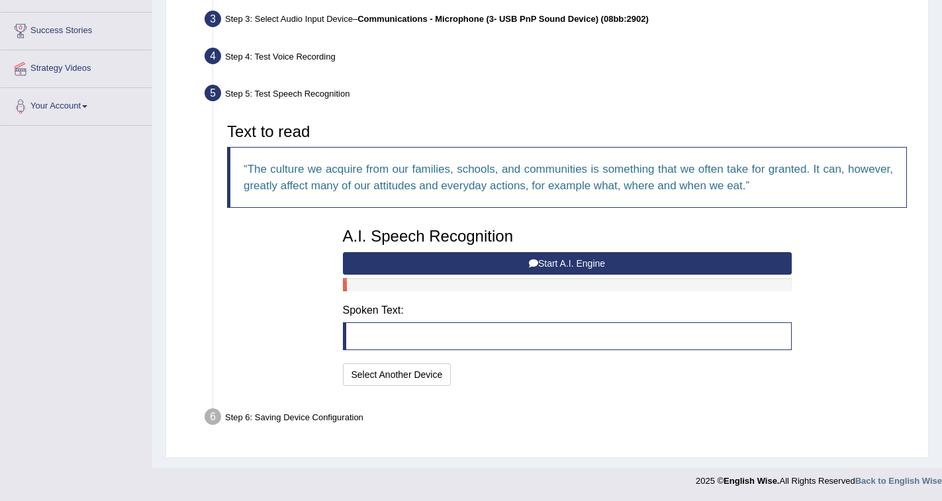
click at [585, 261] on button "Start A.I. Engine" at bounding box center [567, 263] width 449 height 23
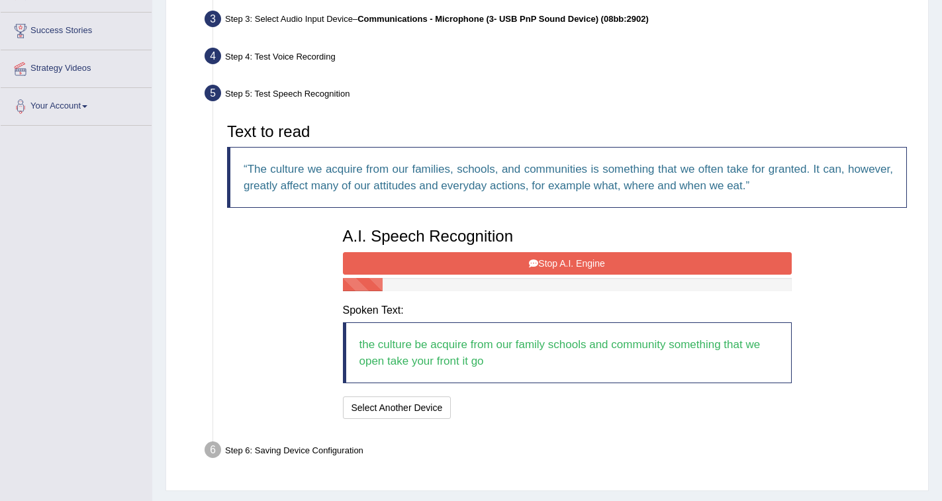
click at [585, 261] on button "Stop A.I. Engine" at bounding box center [567, 263] width 449 height 23
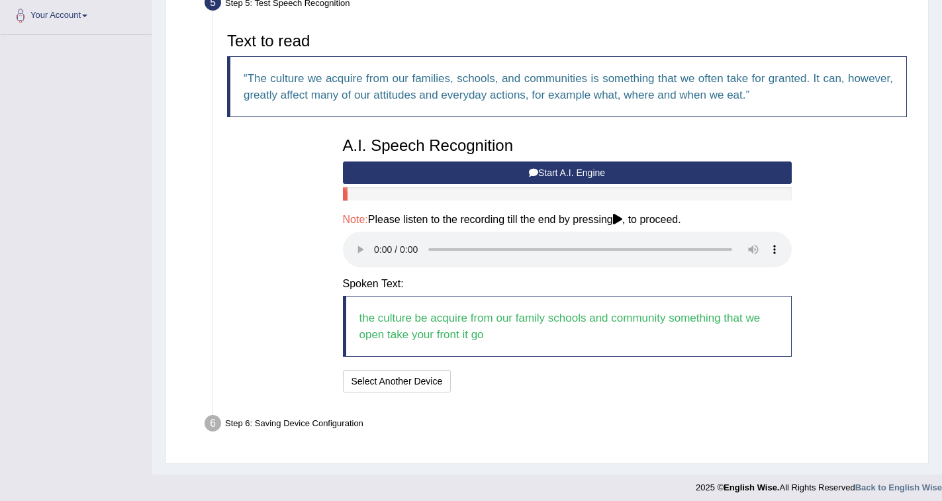
scroll to position [301, 0]
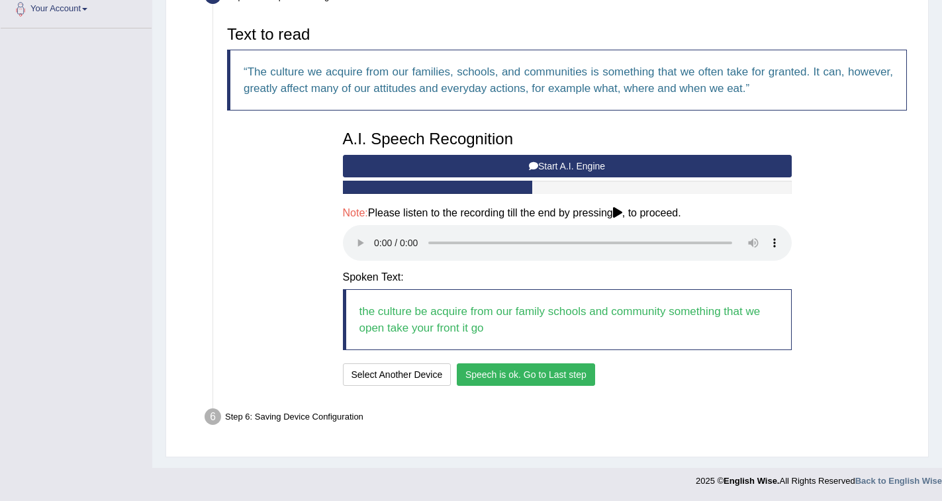
click at [544, 376] on button "Speech is ok. Go to Last step" at bounding box center [526, 374] width 138 height 23
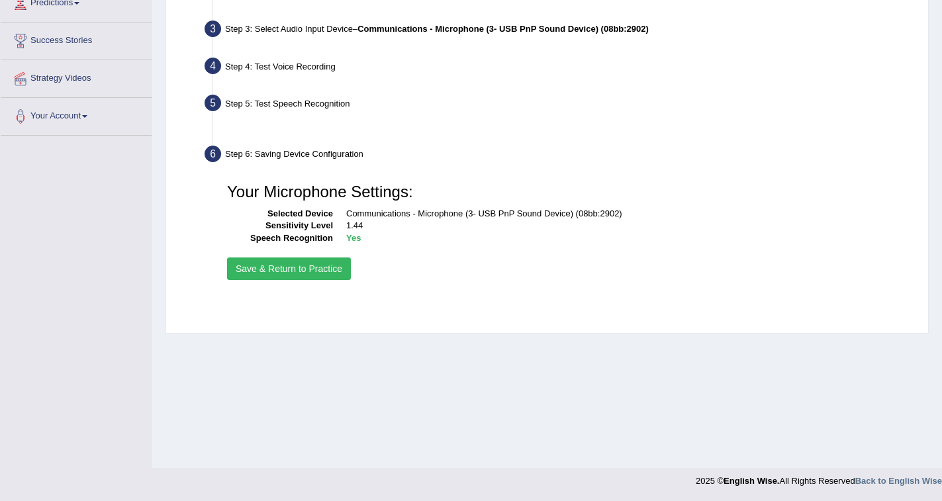
scroll to position [194, 0]
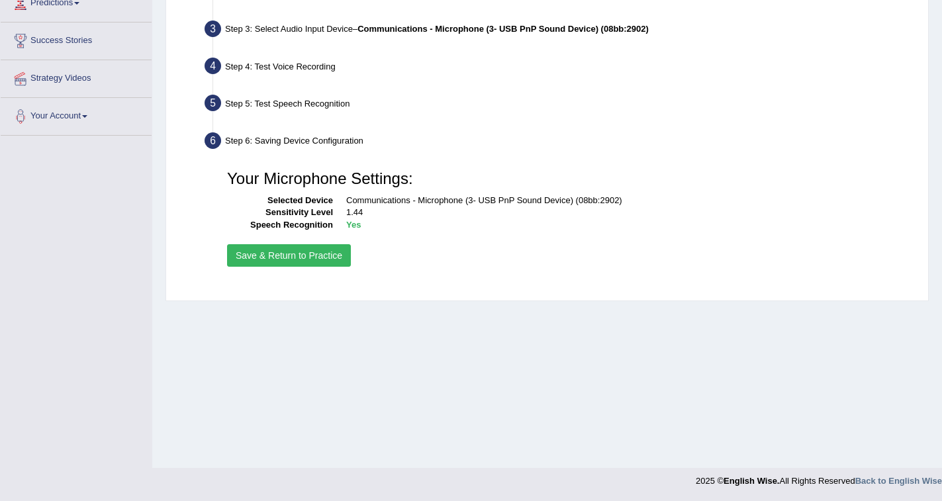
click at [305, 255] on button "Save & Return to Practice" at bounding box center [289, 255] width 124 height 23
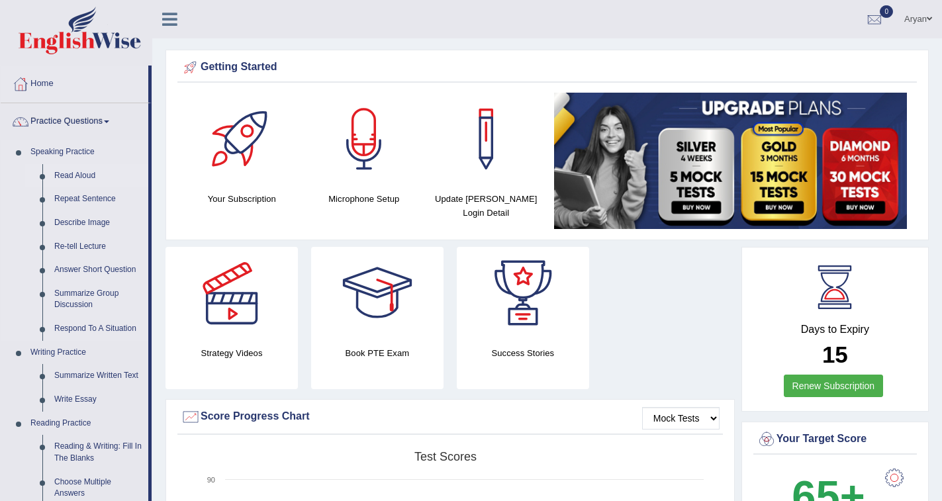
click at [85, 176] on link "Read Aloud" at bounding box center [98, 176] width 100 height 24
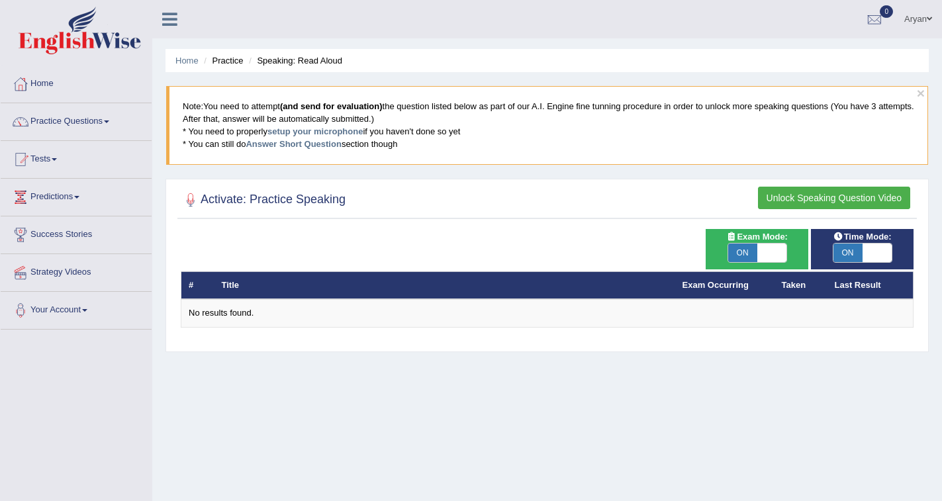
click at [776, 250] on span at bounding box center [771, 253] width 29 height 19
checkbox input "false"
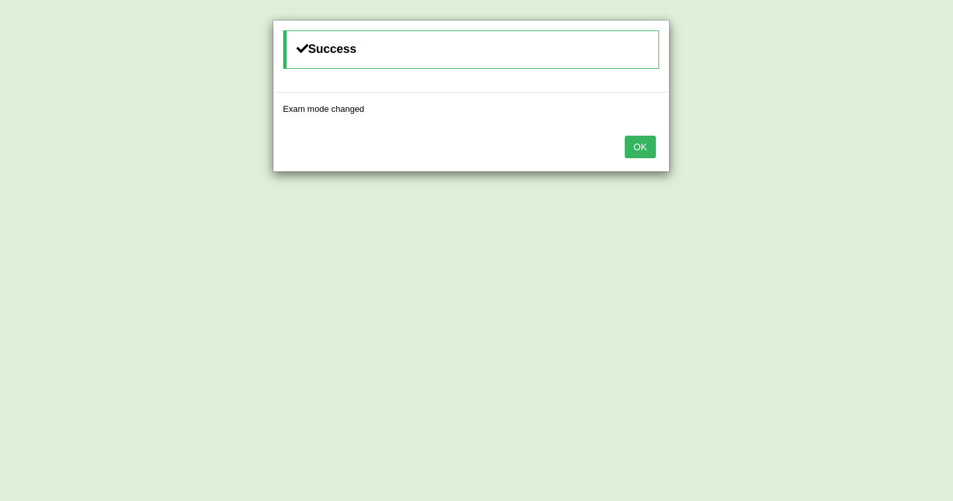
click at [633, 145] on button "OK" at bounding box center [640, 147] width 30 height 23
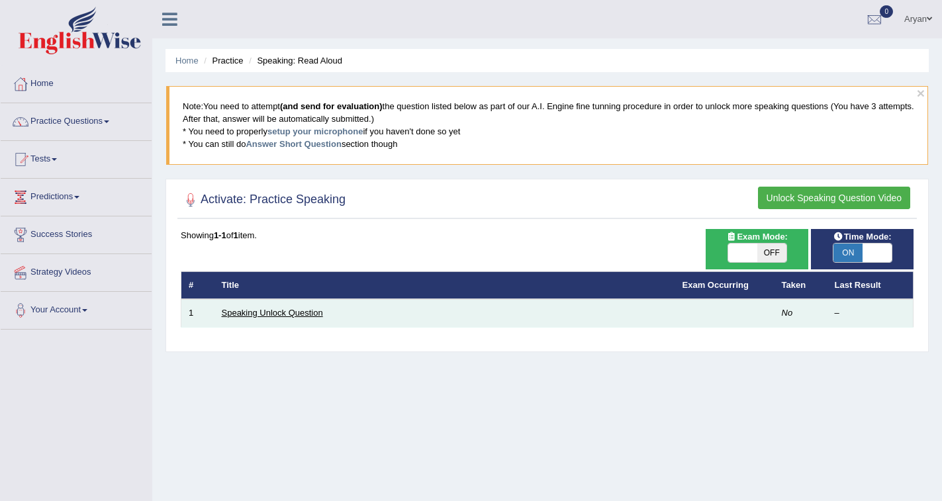
click at [290, 316] on link "Speaking Unlock Question" at bounding box center [272, 313] width 101 height 10
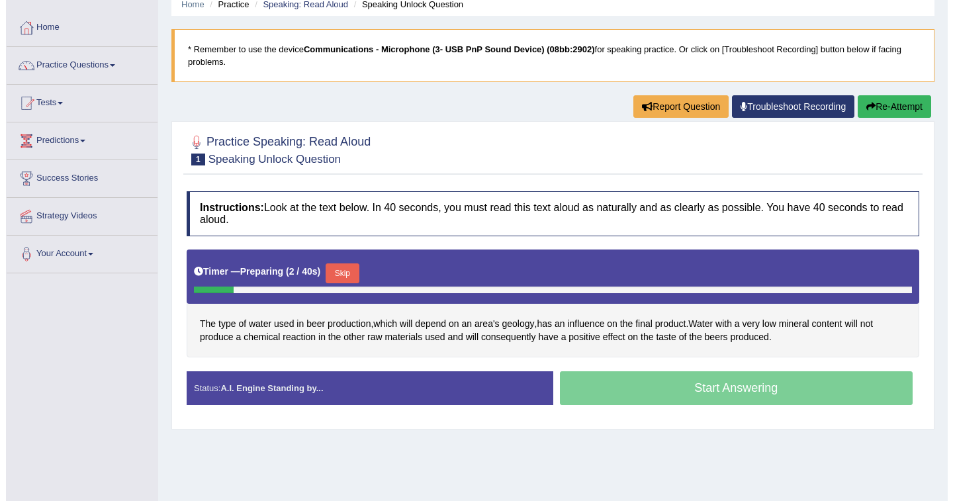
scroll to position [132, 0]
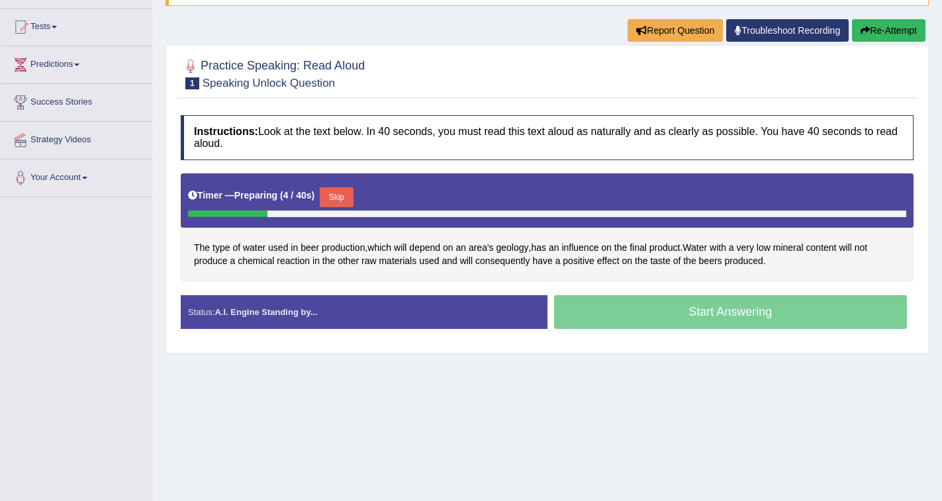
click at [348, 199] on button "Skip" at bounding box center [336, 197] width 33 height 20
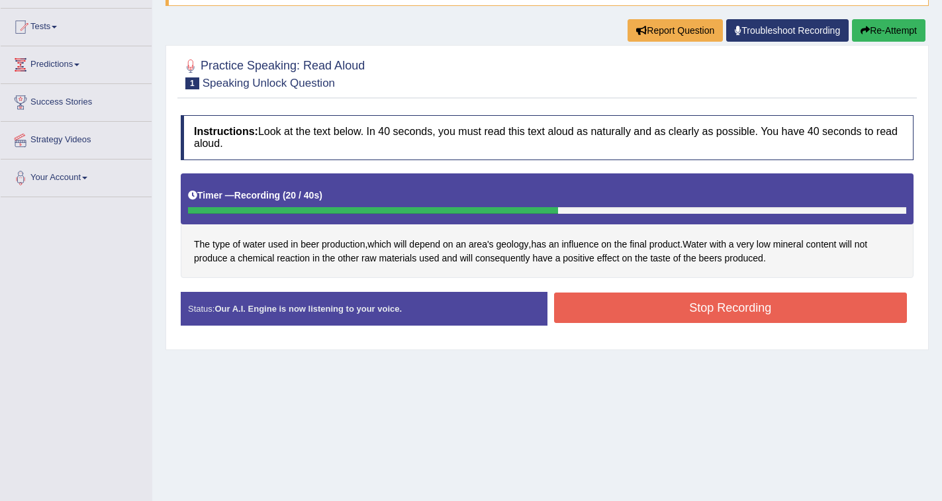
click at [716, 310] on button "Stop Recording" at bounding box center [731, 308] width 354 height 30
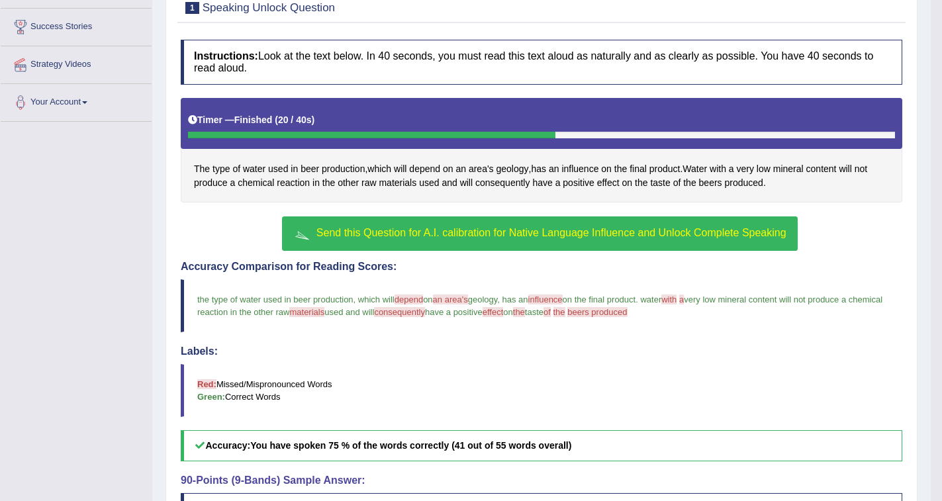
scroll to position [181, 0]
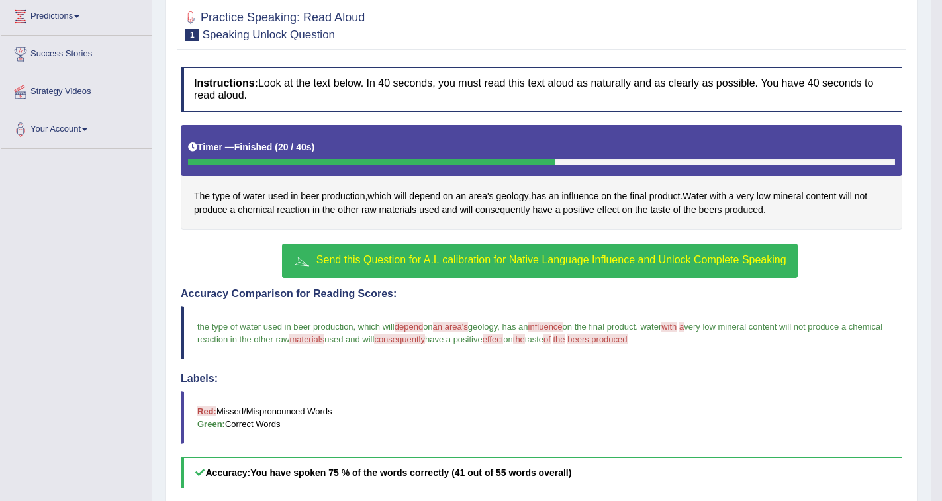
click at [496, 261] on span "Send this Question for A.I. calibration for Native Language Influence and Unloc…" at bounding box center [551, 259] width 470 height 11
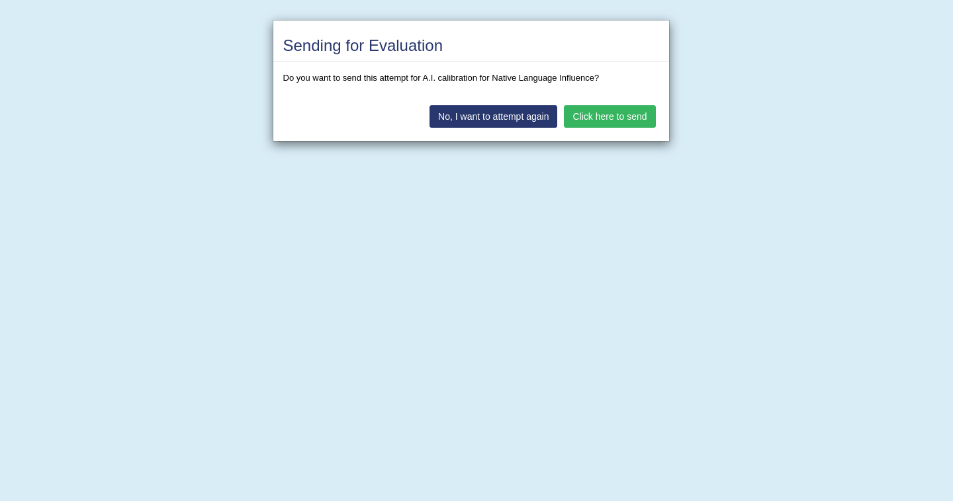
click at [589, 115] on button "Click here to send" at bounding box center [609, 116] width 91 height 23
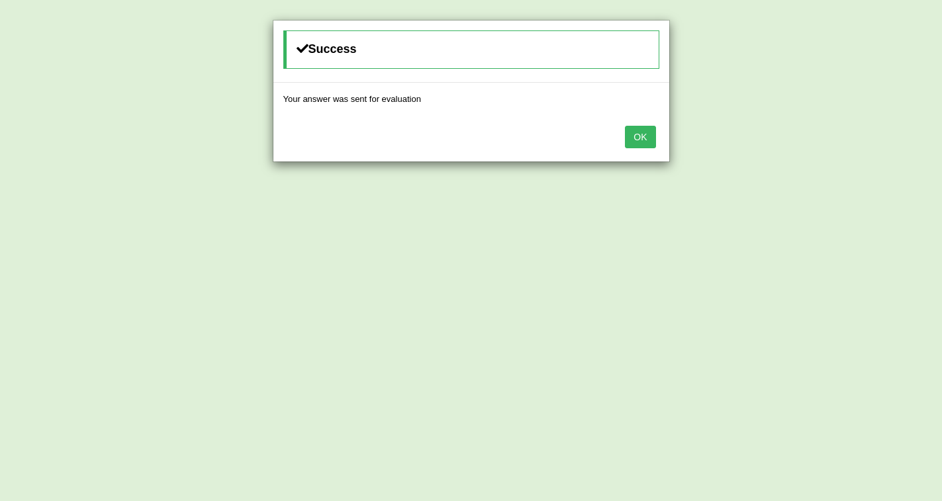
click at [641, 130] on button "OK" at bounding box center [640, 137] width 30 height 23
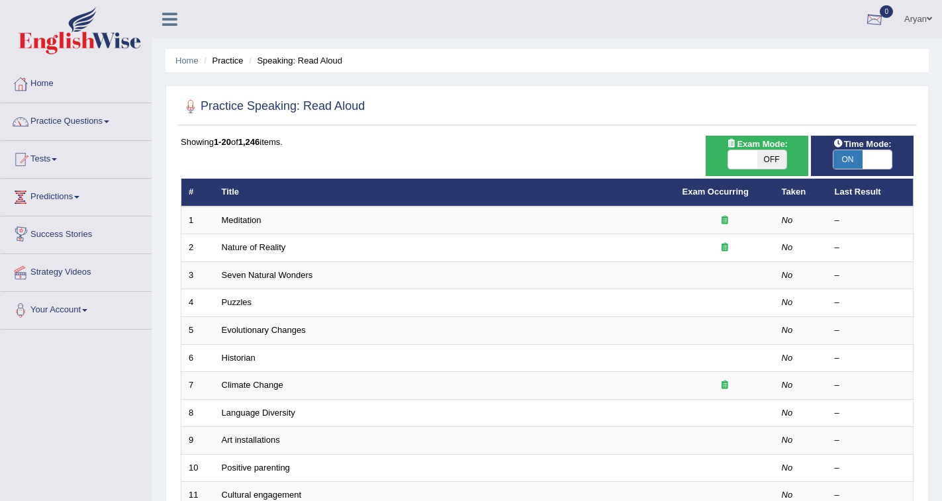
click at [917, 7] on link "Aryan" at bounding box center [918, 17] width 48 height 34
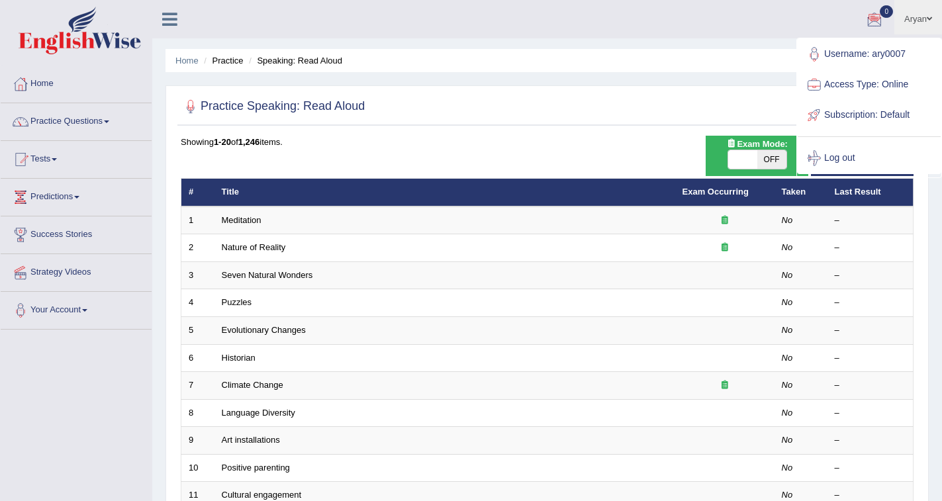
click at [55, 158] on link "Tests" at bounding box center [76, 157] width 151 height 33
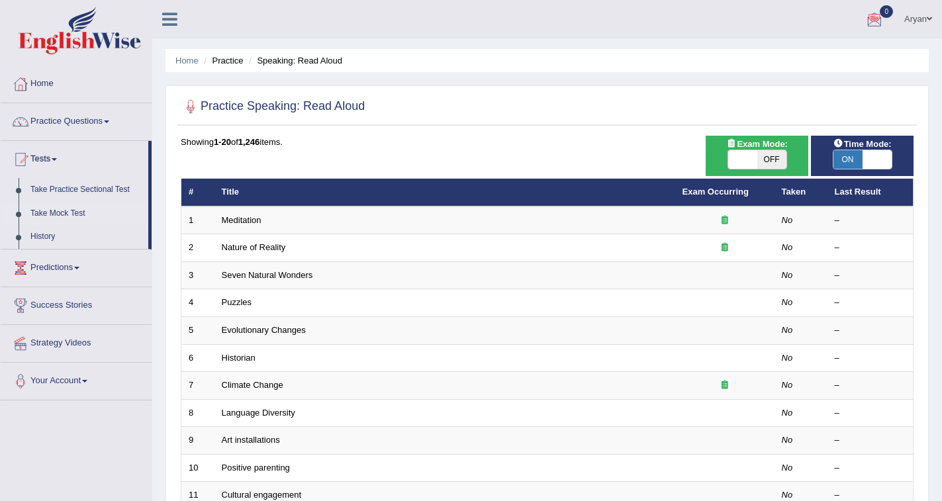
click at [71, 211] on link "Take Mock Test" at bounding box center [86, 214] width 124 height 24
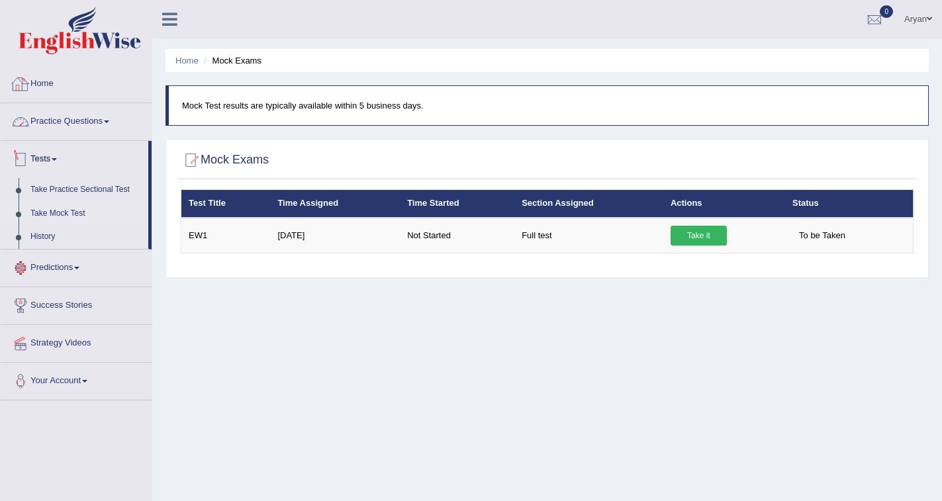
click at [45, 87] on link "Home" at bounding box center [76, 82] width 151 height 33
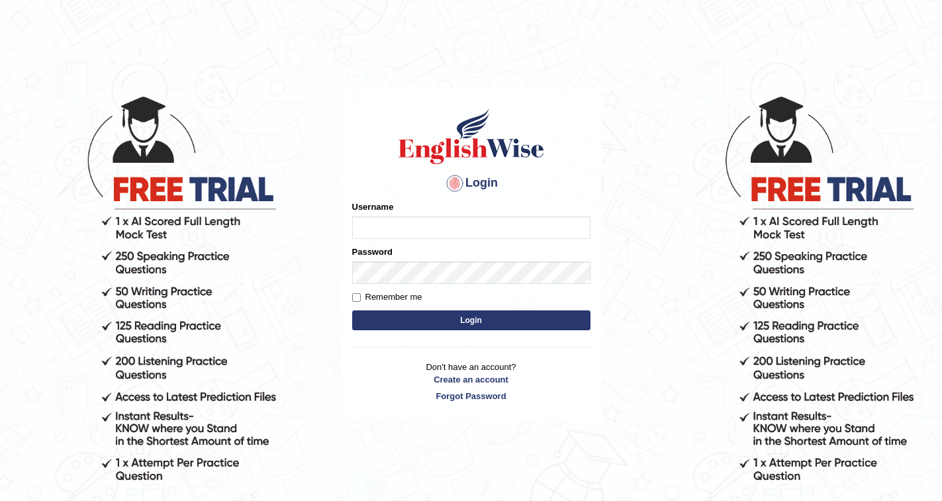
type input "ary0007"
click at [45, 87] on body "Login Please fix the following errors: Username ary0007 Password Remember me Lo…" at bounding box center [471, 297] width 942 height 501
